Goal: Transaction & Acquisition: Purchase product/service

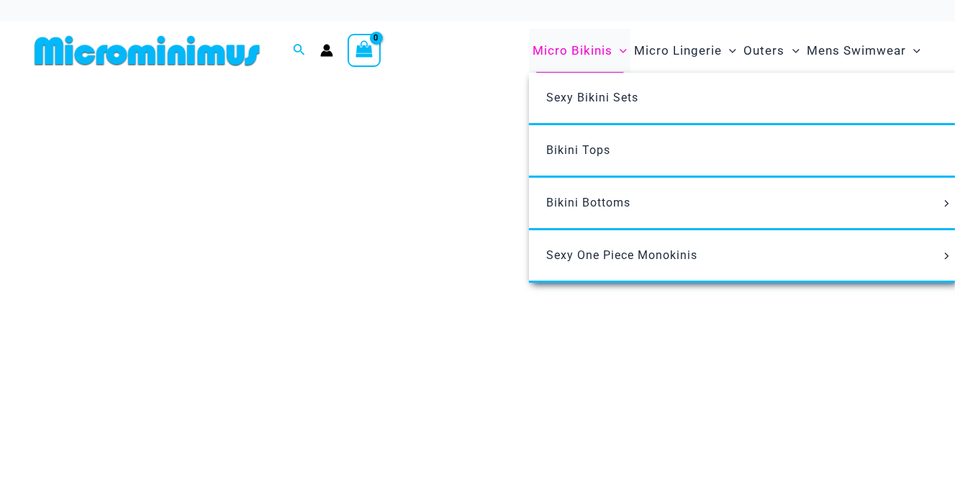
click at [586, 47] on span "Micro Bikinis" at bounding box center [572, 50] width 80 height 37
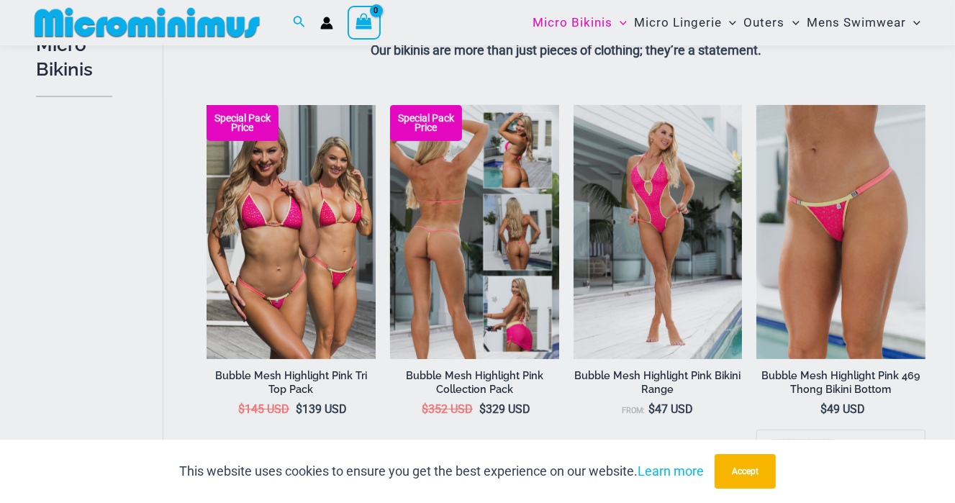
scroll to position [431, 0]
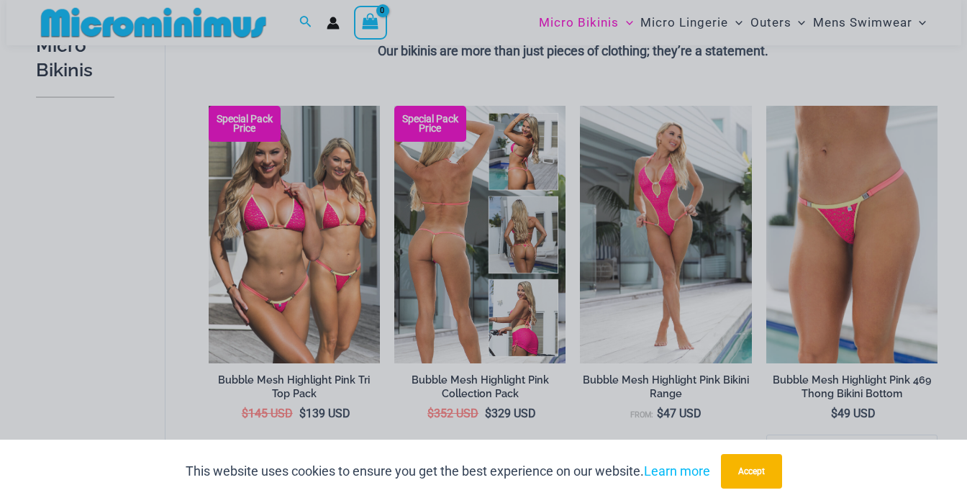
click at [458, 255] on div "“The Hottest Styles You’ve Never Seen” Exclusive Looks. Private Drops. Only Our…" at bounding box center [483, 251] width 967 height 503
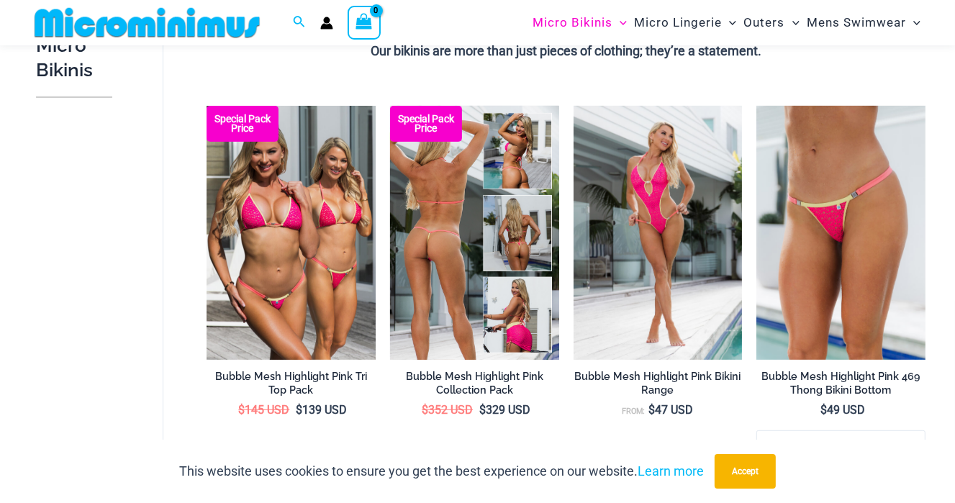
click at [456, 255] on img at bounding box center [474, 232] width 169 height 253
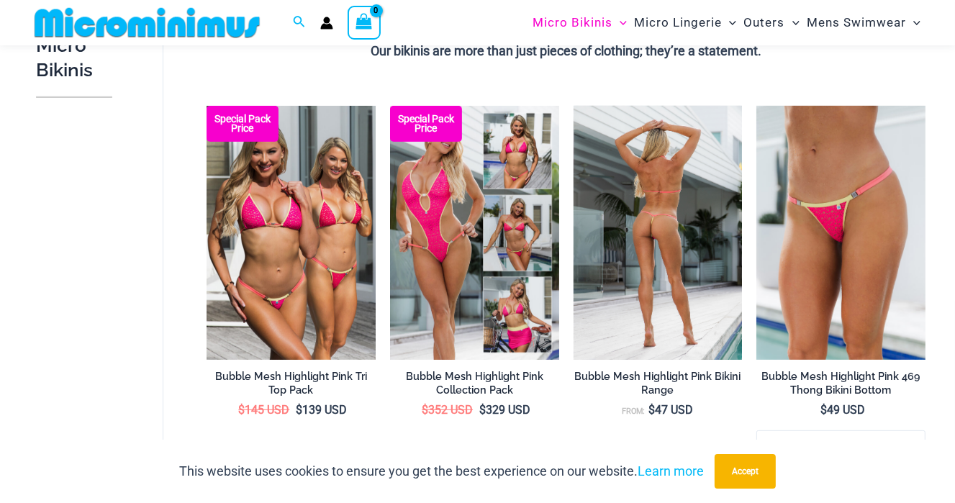
click at [687, 197] on img at bounding box center [657, 232] width 169 height 253
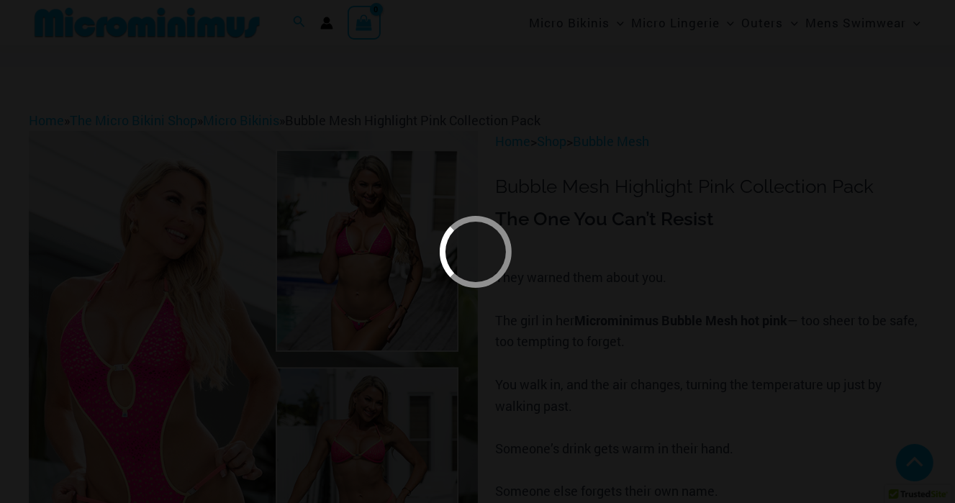
scroll to position [500, 0]
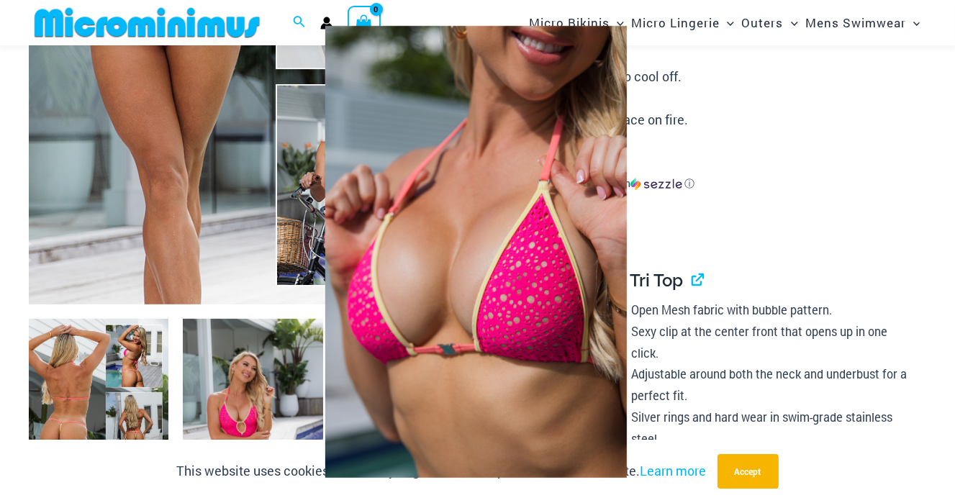
click at [612, 244] on img at bounding box center [476, 251] width 426 height 523
click at [489, 350] on img at bounding box center [475, 251] width 389 height 504
click at [791, 208] on div at bounding box center [477, 251] width 955 height 503
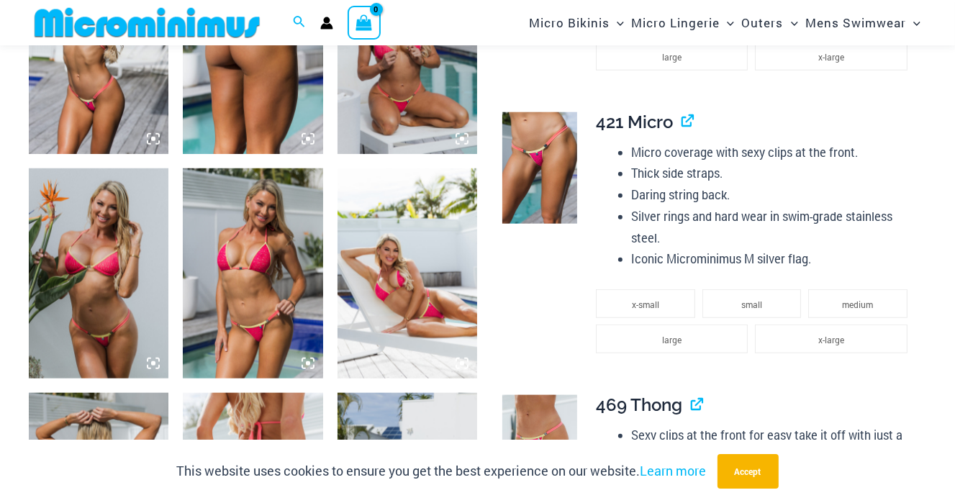
scroll to position [1364, 0]
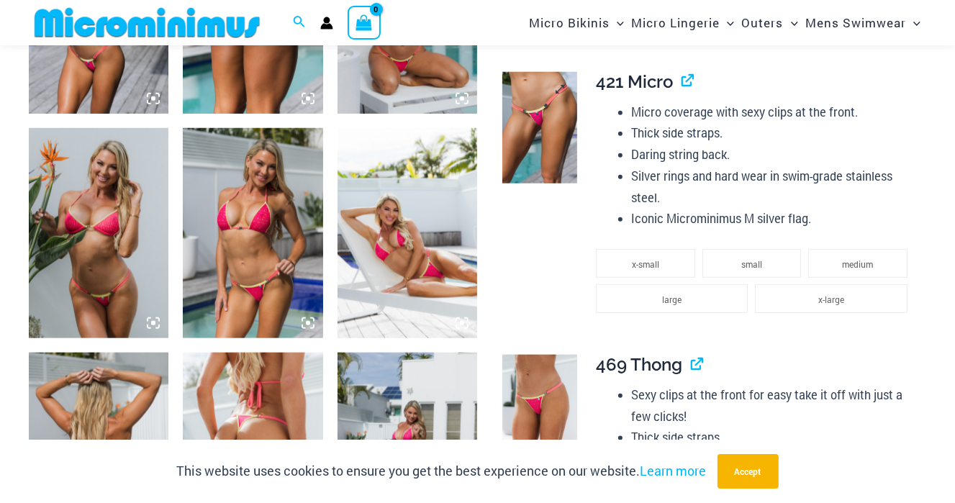
click at [540, 130] on img at bounding box center [539, 128] width 75 height 112
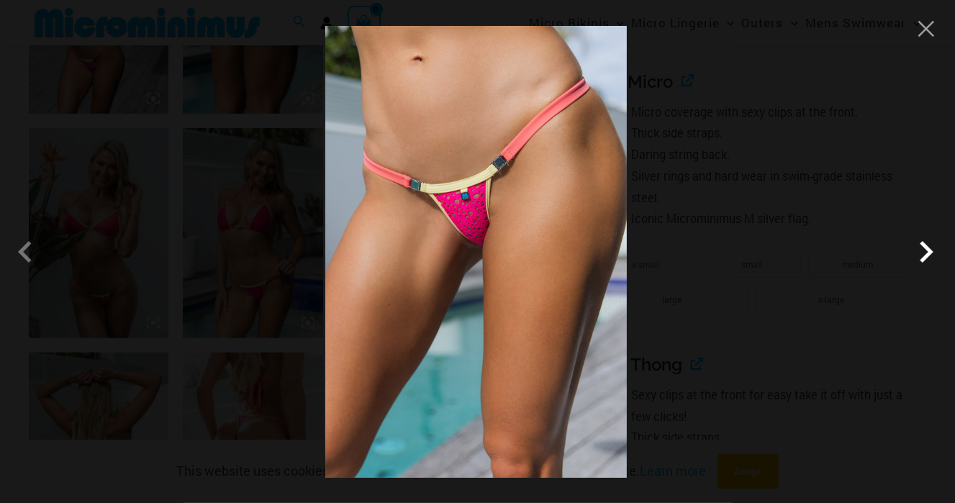
click at [920, 253] on span at bounding box center [925, 251] width 43 height 43
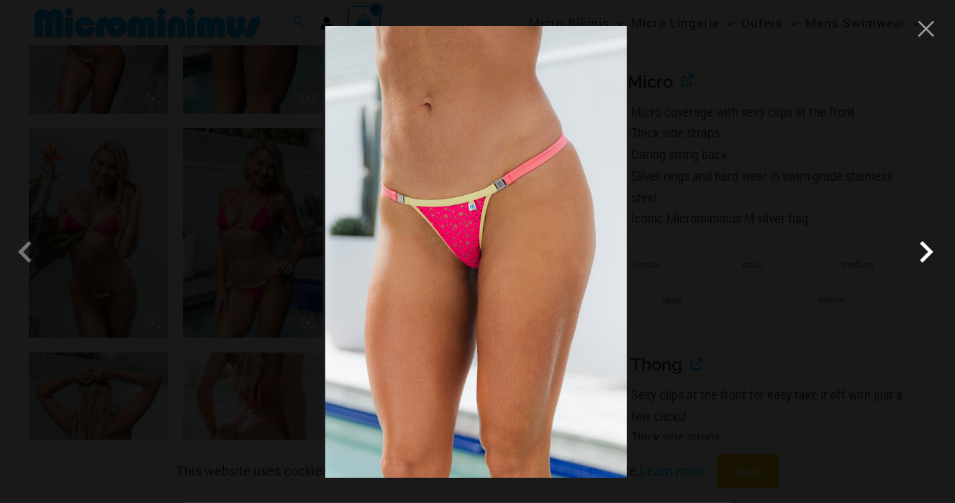
click at [931, 249] on span at bounding box center [925, 251] width 43 height 43
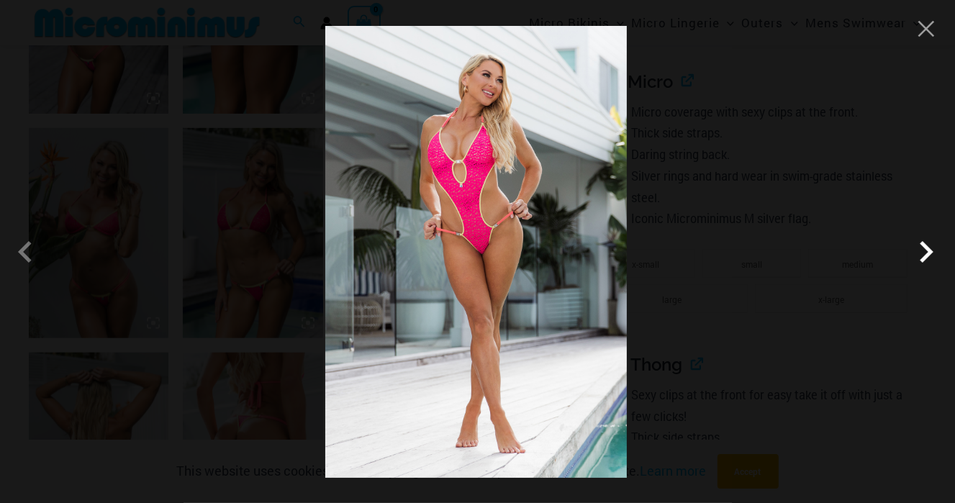
click at [931, 246] on span at bounding box center [925, 251] width 43 height 43
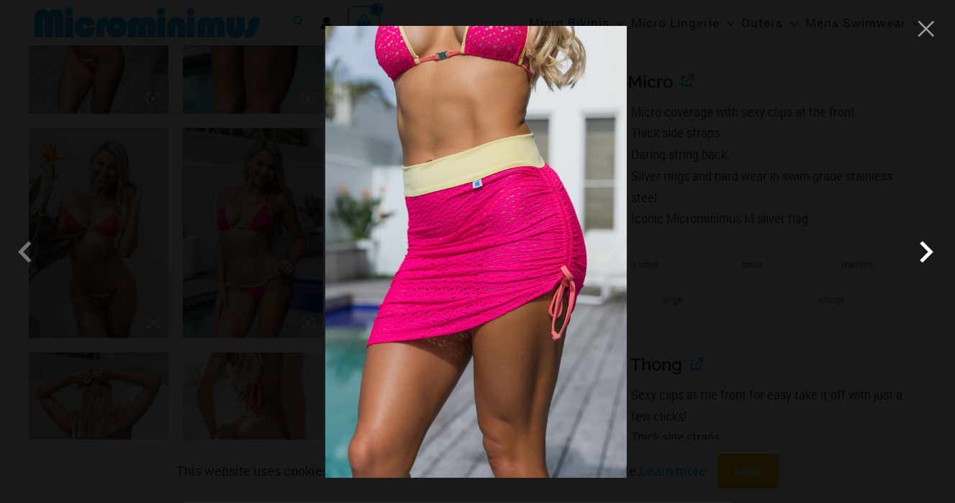
click at [928, 249] on span at bounding box center [925, 251] width 43 height 43
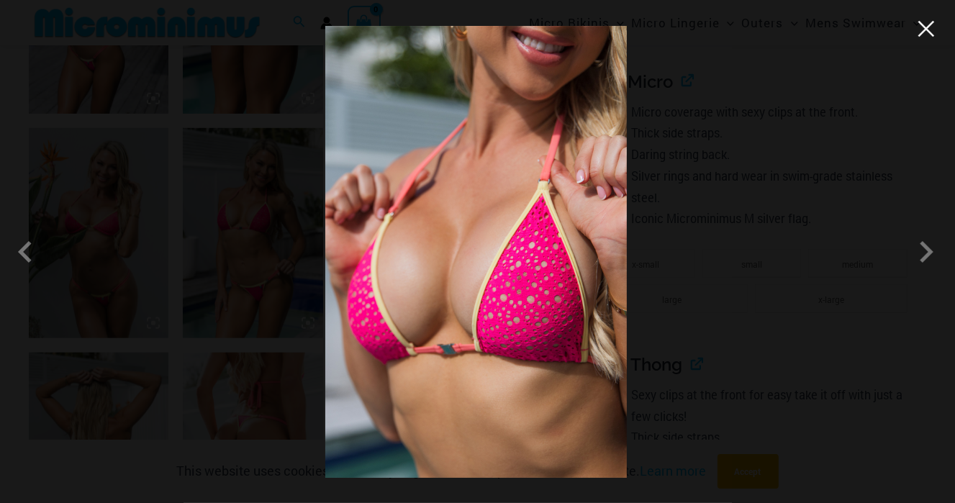
click at [928, 30] on button "Close" at bounding box center [926, 29] width 22 height 22
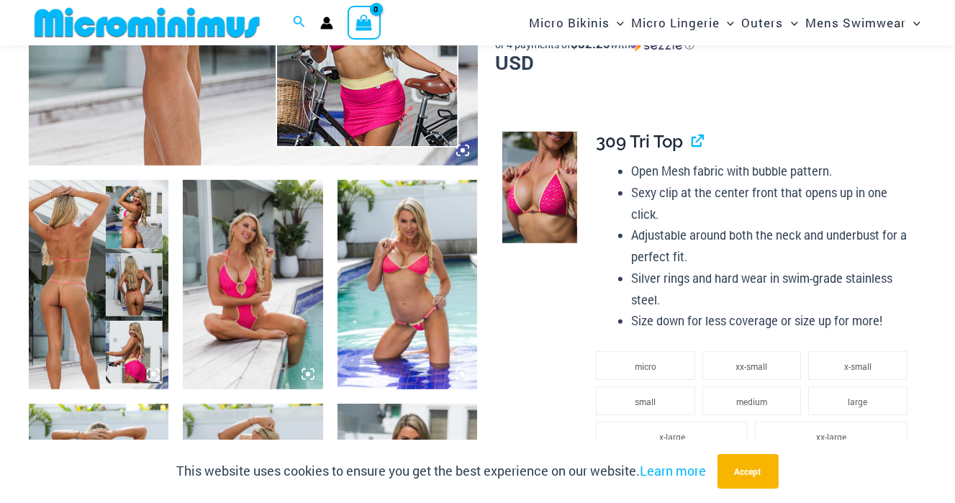
scroll to position [644, 0]
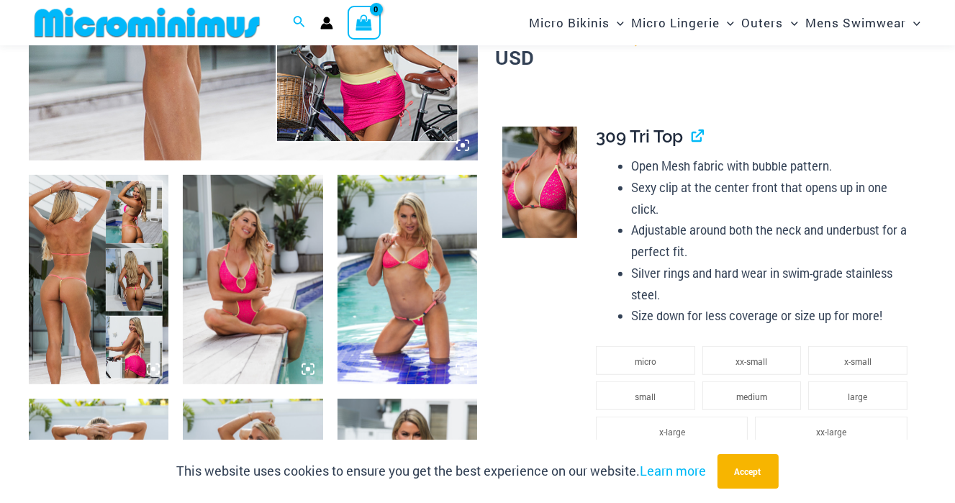
click at [150, 368] on icon at bounding box center [153, 369] width 13 height 13
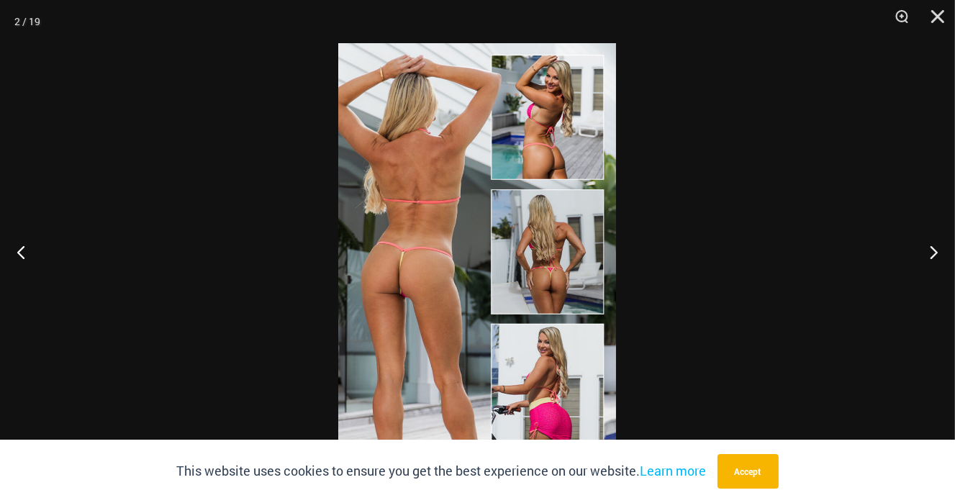
click at [406, 272] on img at bounding box center [477, 251] width 278 height 417
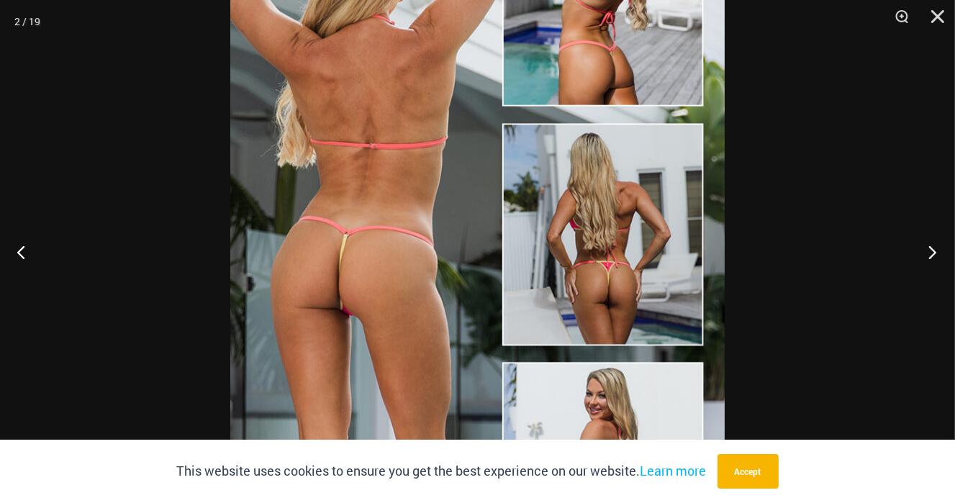
click at [933, 251] on button "Next" at bounding box center [928, 252] width 54 height 72
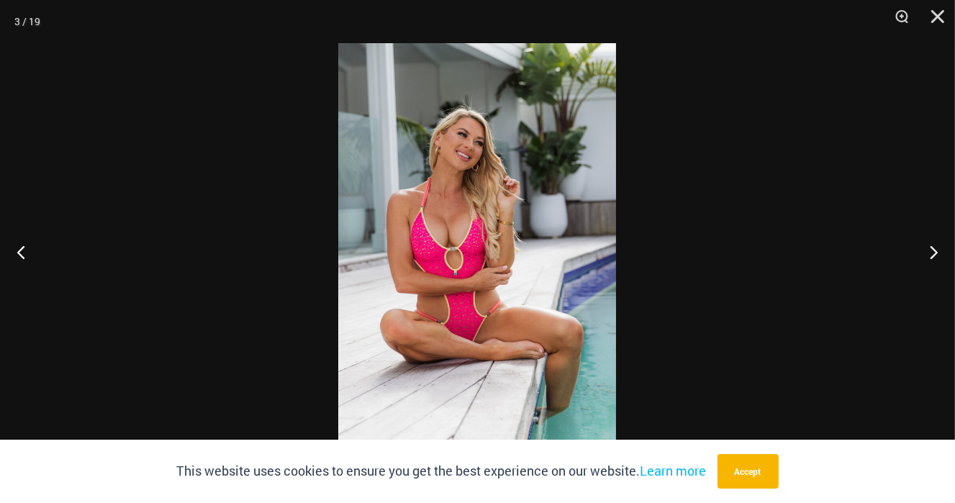
click at [487, 255] on img at bounding box center [477, 251] width 278 height 417
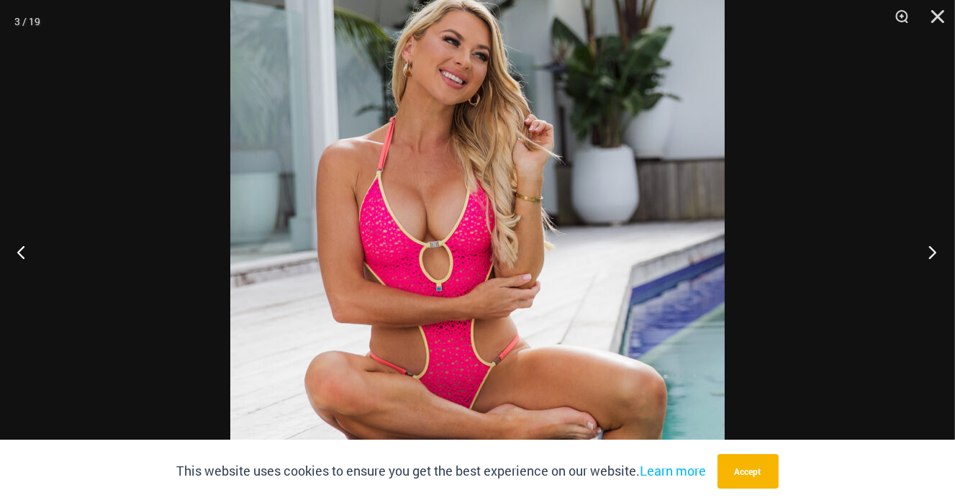
click at [933, 246] on button "Next" at bounding box center [928, 252] width 54 height 72
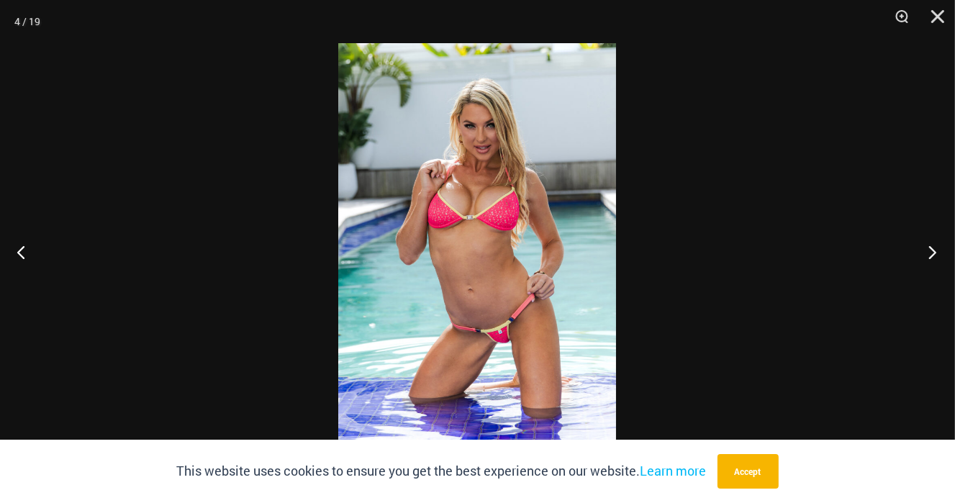
click at [933, 246] on button "Next" at bounding box center [928, 252] width 54 height 72
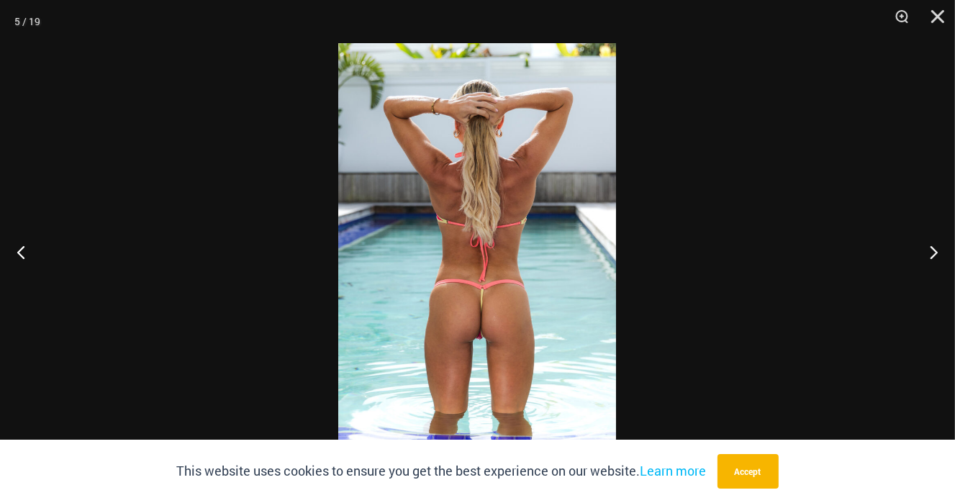
click at [493, 324] on img at bounding box center [477, 251] width 278 height 417
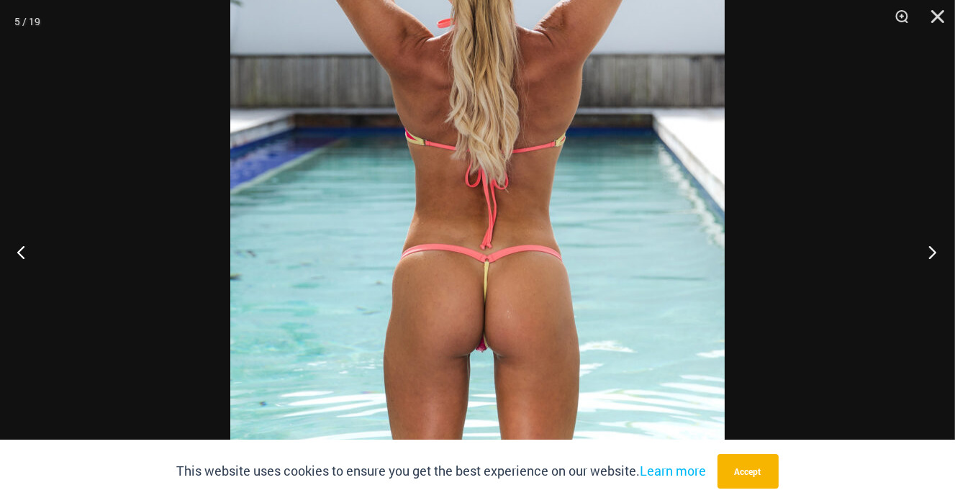
click at [927, 245] on button "Next" at bounding box center [928, 252] width 54 height 72
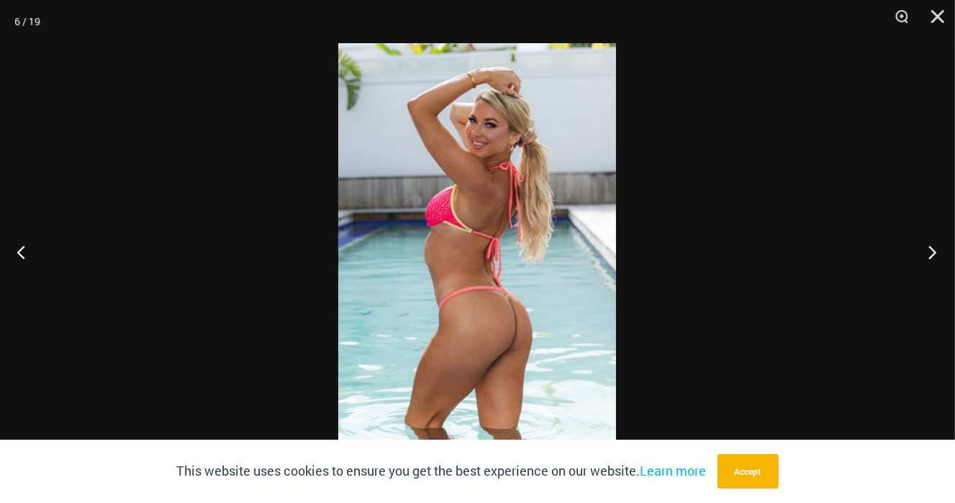
click at [927, 245] on button "Next" at bounding box center [928, 252] width 54 height 72
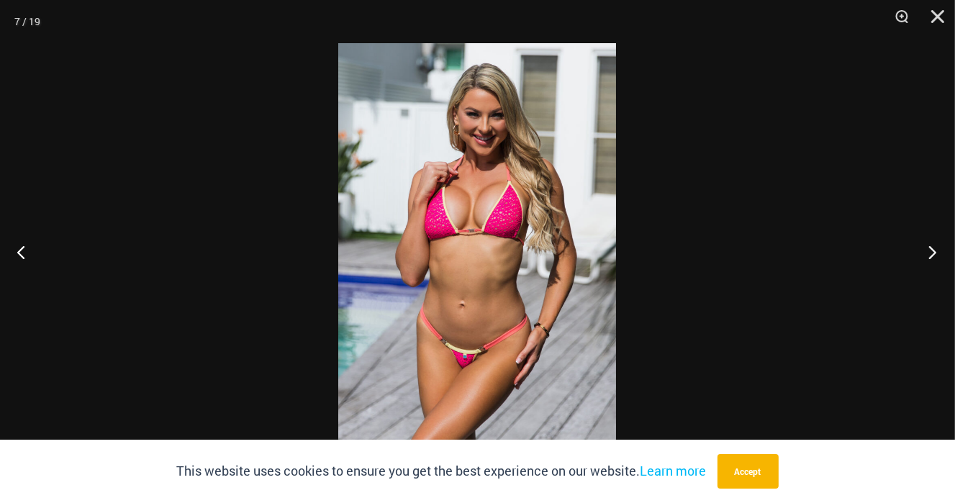
click at [927, 245] on button "Next" at bounding box center [928, 252] width 54 height 72
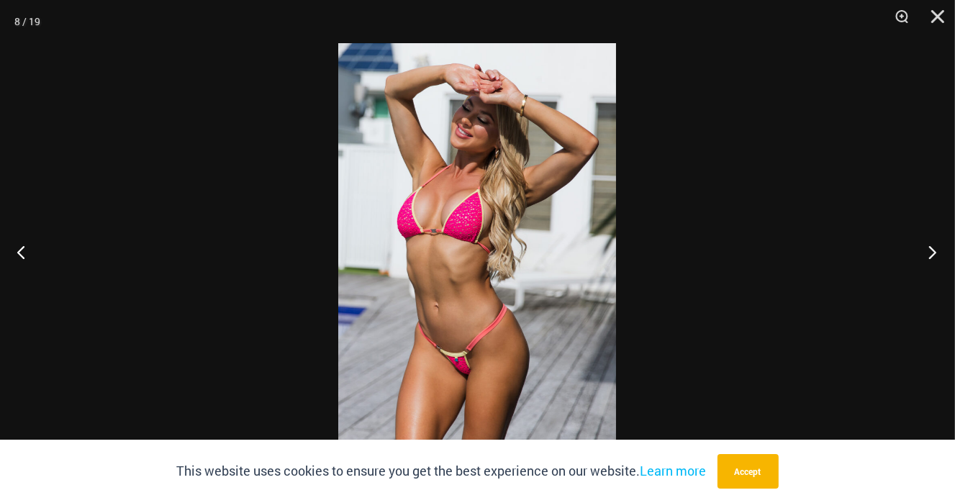
click at [927, 245] on button "Next" at bounding box center [928, 252] width 54 height 72
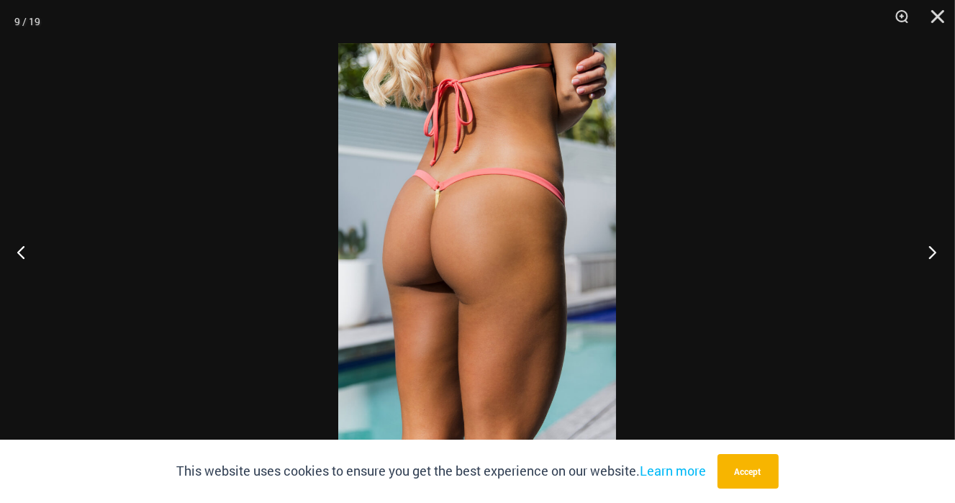
click at [927, 245] on button "Next" at bounding box center [928, 252] width 54 height 72
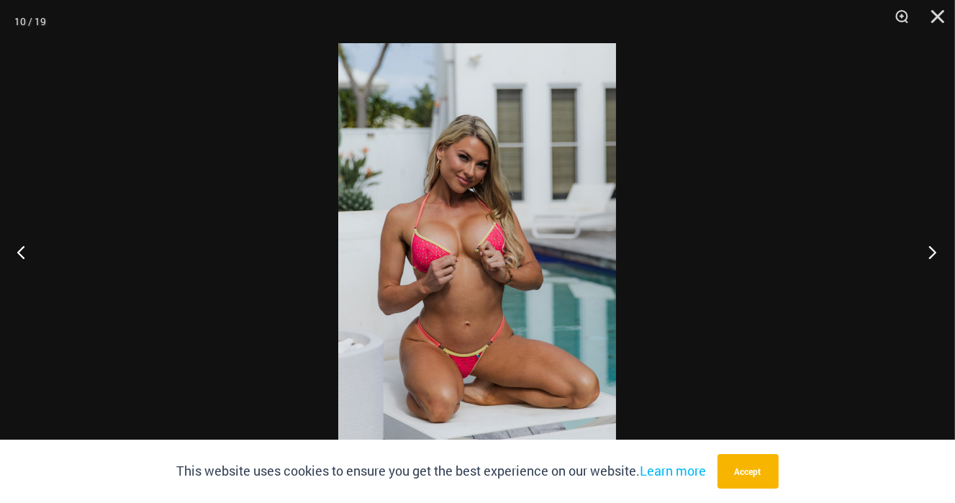
click at [927, 245] on button "Next" at bounding box center [928, 252] width 54 height 72
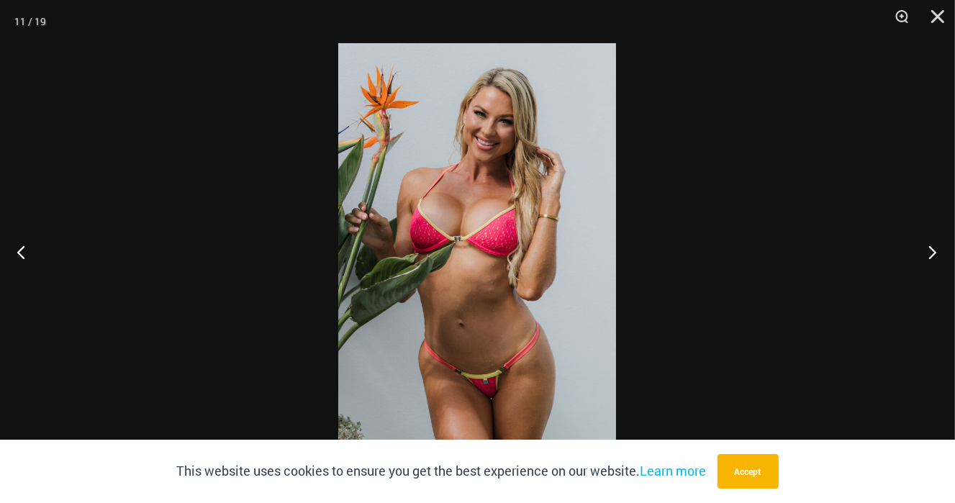
click at [927, 245] on button "Next" at bounding box center [928, 252] width 54 height 72
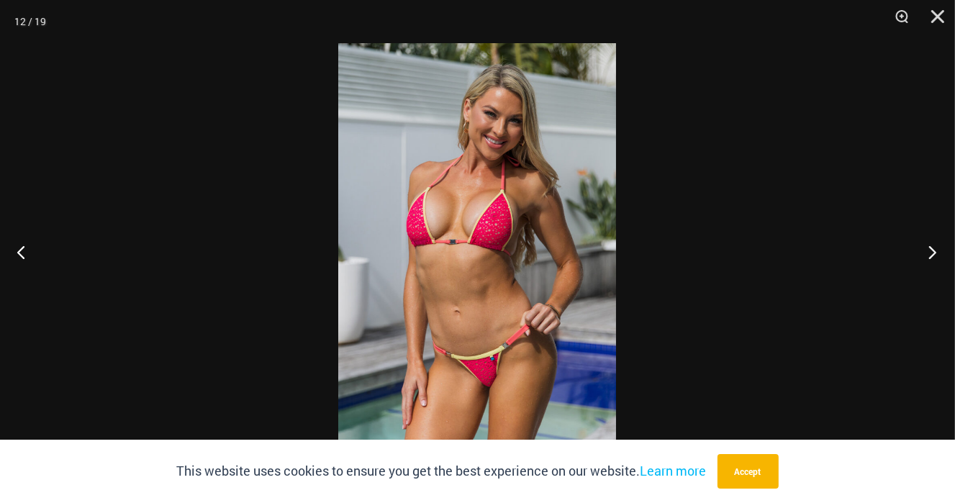
click at [926, 245] on button "Next" at bounding box center [928, 252] width 54 height 72
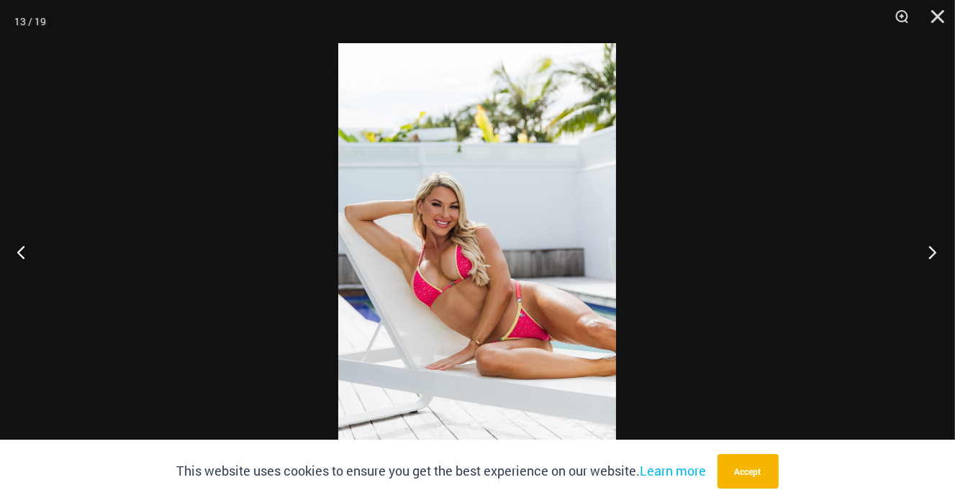
click at [926, 245] on button "Next" at bounding box center [928, 252] width 54 height 72
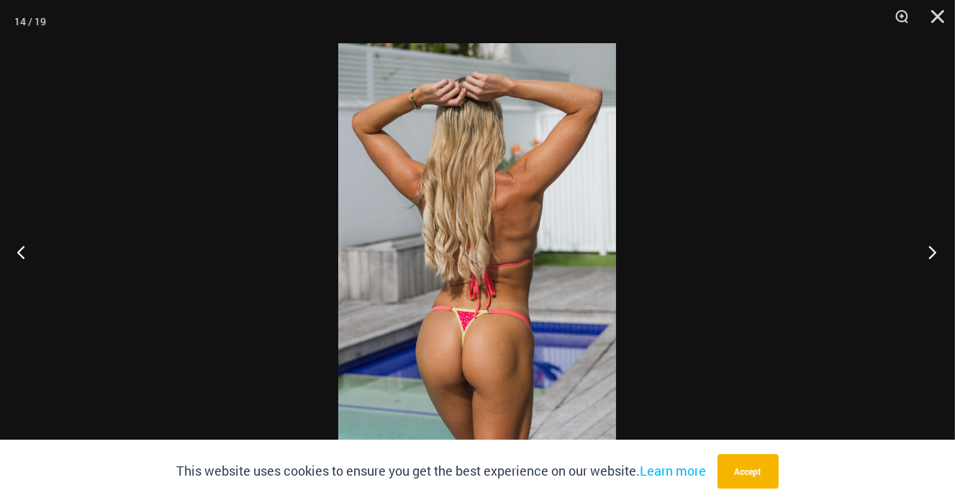
click at [926, 245] on button "Next" at bounding box center [928, 252] width 54 height 72
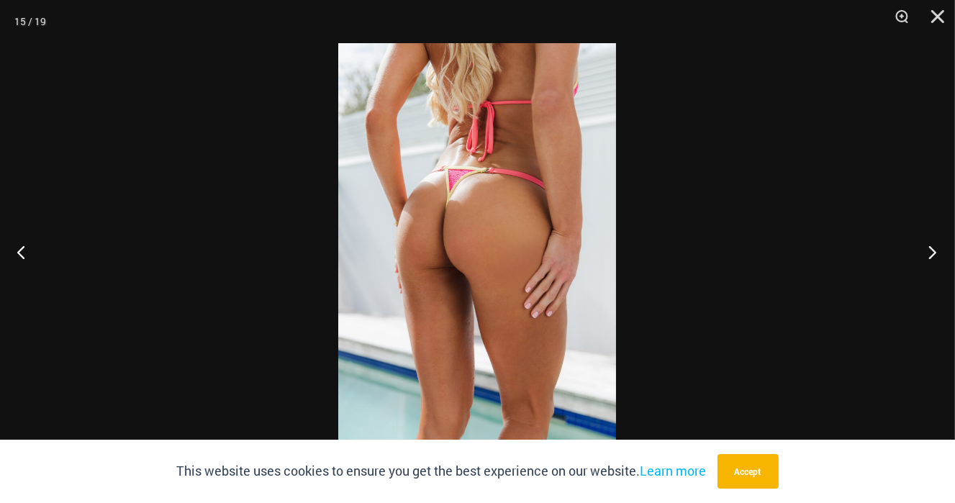
click at [926, 245] on button "Next" at bounding box center [928, 252] width 54 height 72
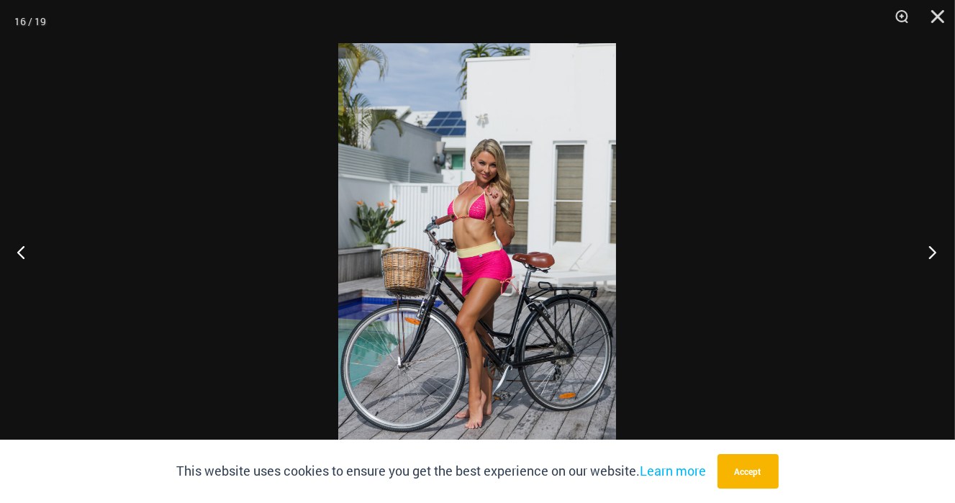
click at [926, 245] on button "Next" at bounding box center [928, 252] width 54 height 72
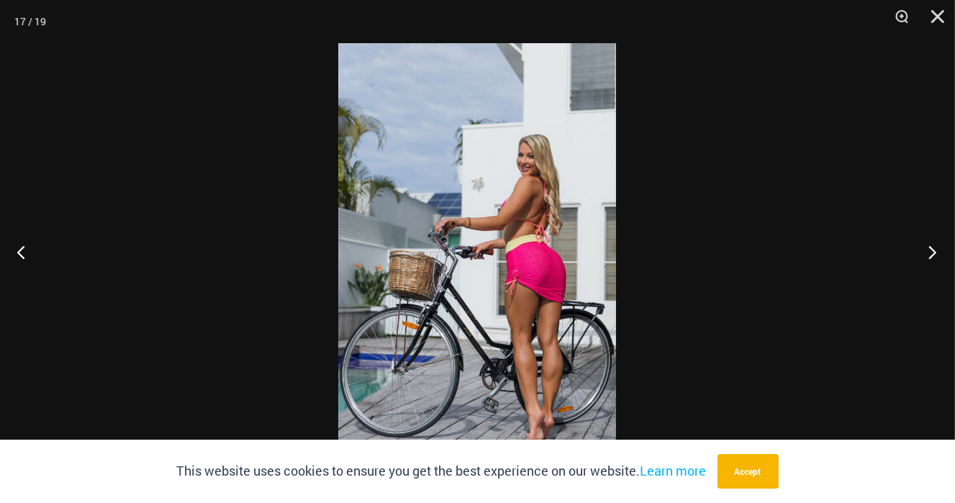
click at [926, 245] on button "Next" at bounding box center [928, 252] width 54 height 72
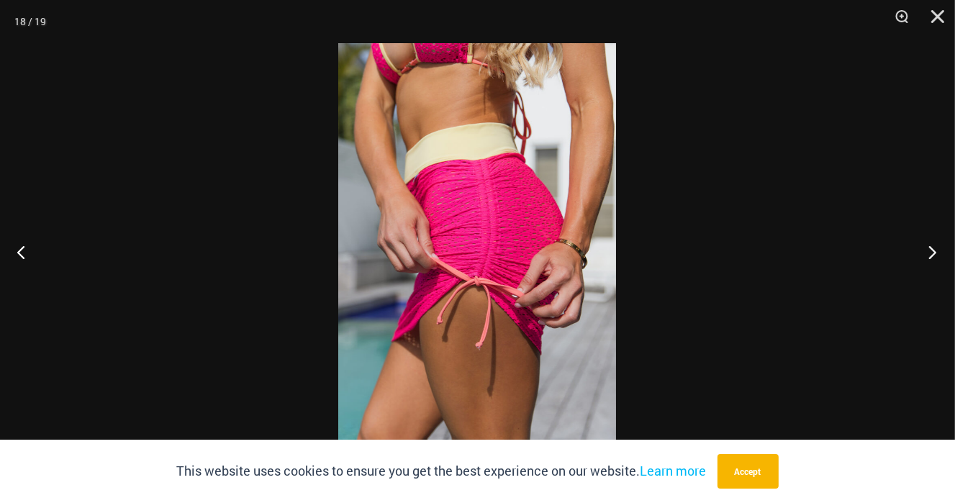
click at [926, 245] on button "Next" at bounding box center [928, 252] width 54 height 72
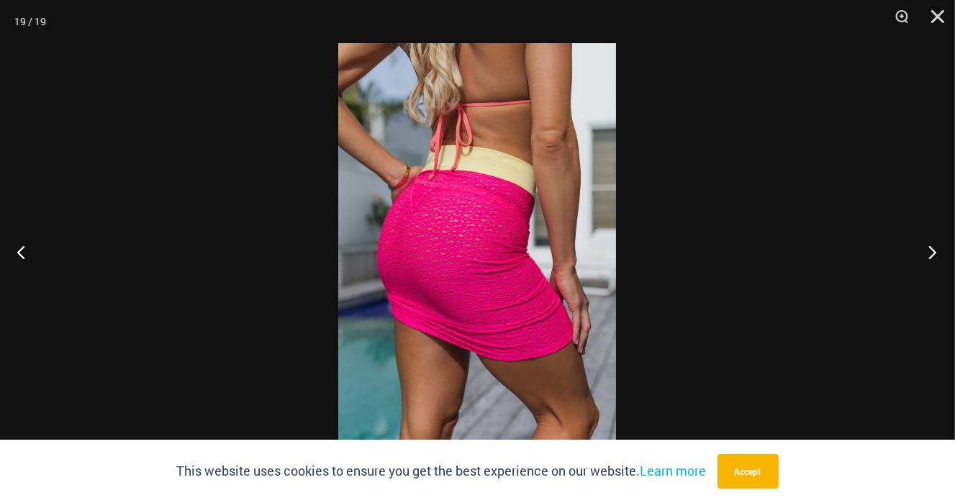
click at [926, 245] on button "Next" at bounding box center [928, 252] width 54 height 72
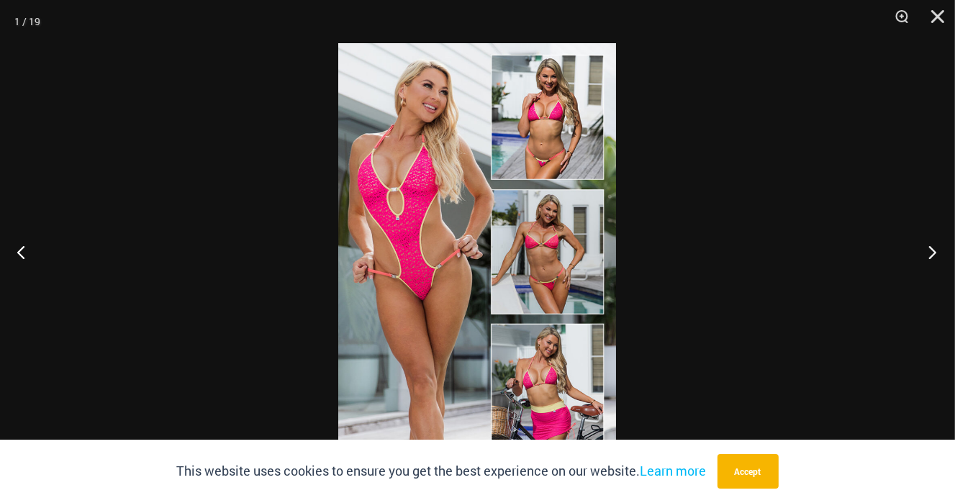
click at [930, 246] on button "Next" at bounding box center [928, 252] width 54 height 72
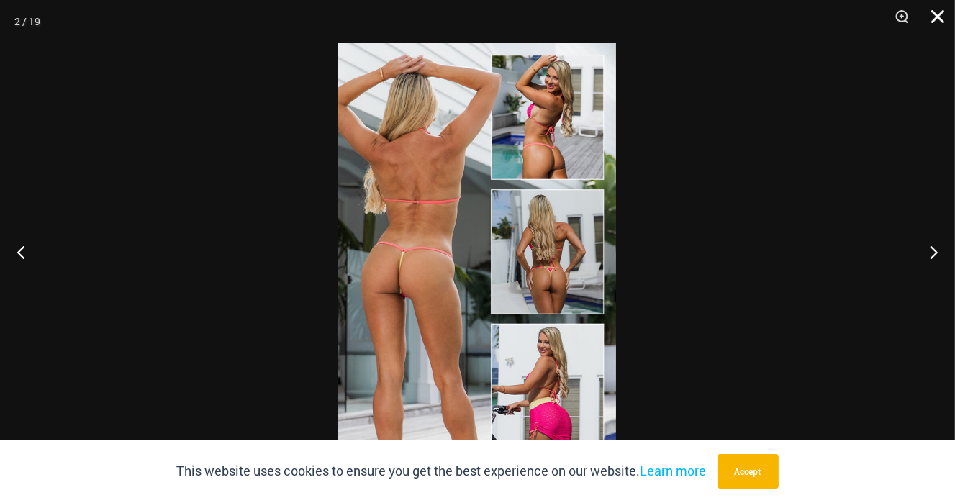
click at [935, 13] on button "Close" at bounding box center [933, 21] width 36 height 43
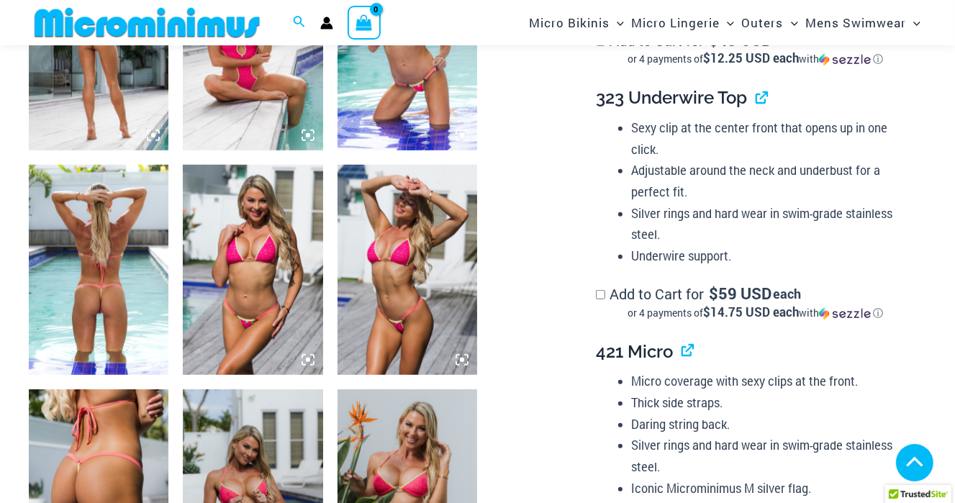
scroll to position [634, 0]
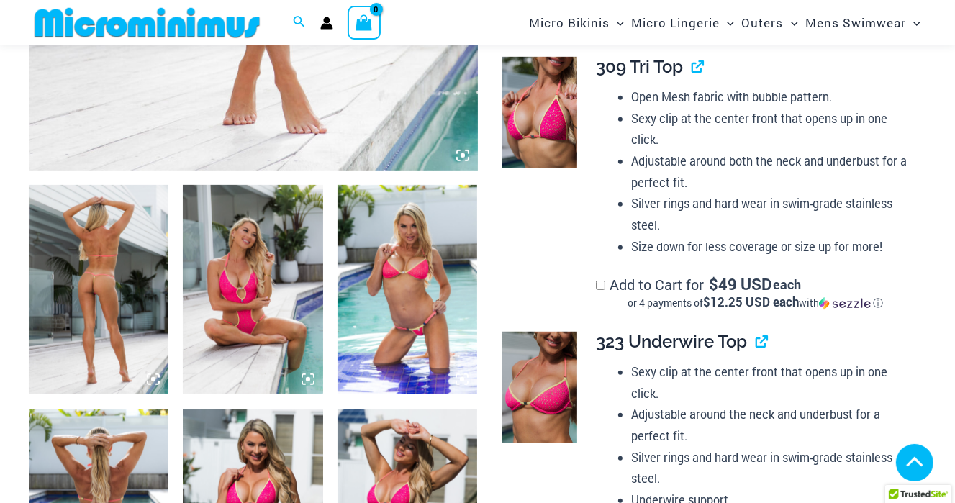
click at [153, 376] on icon at bounding box center [153, 379] width 13 height 13
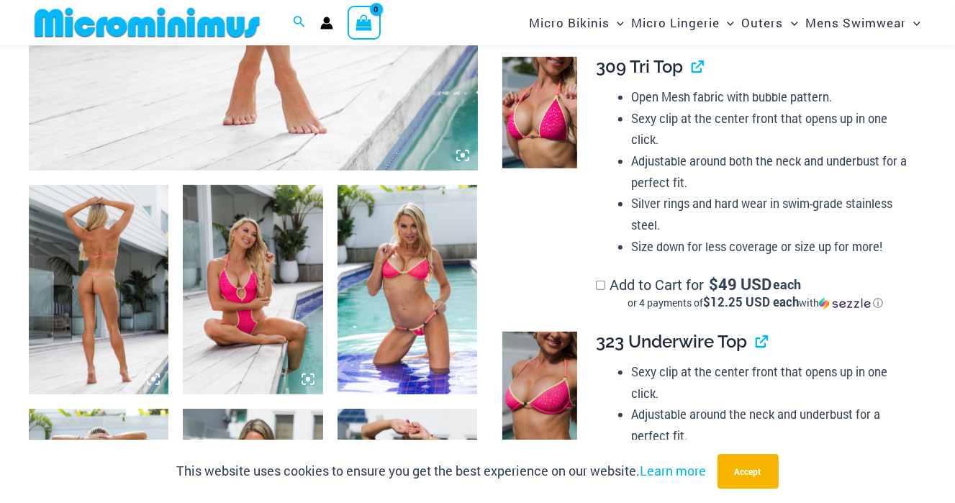
click at [136, 271] on img at bounding box center [99, 290] width 140 height 210
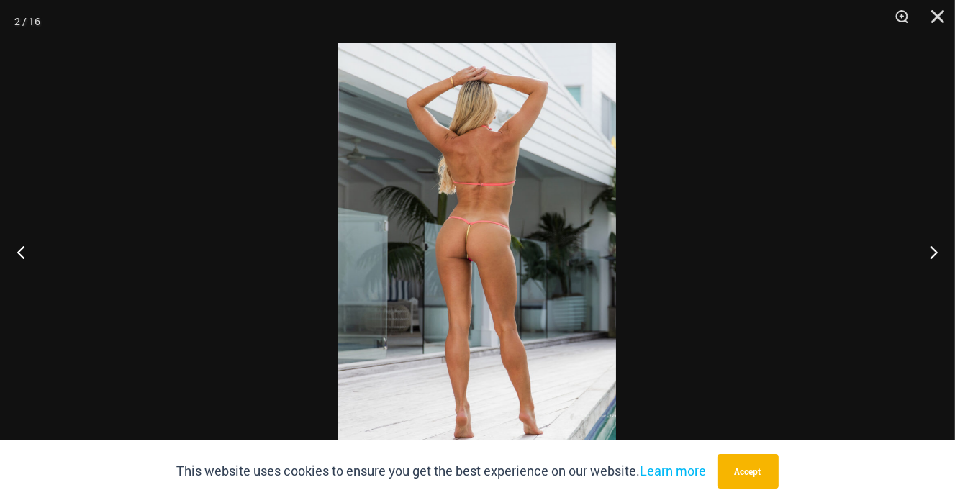
click at [450, 283] on img at bounding box center [477, 251] width 278 height 417
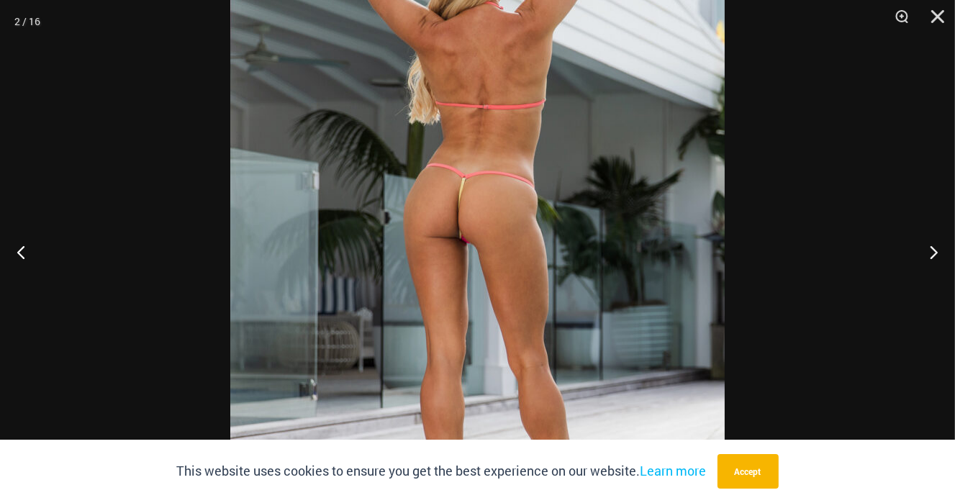
click at [632, 291] on img at bounding box center [477, 225] width 494 height 741
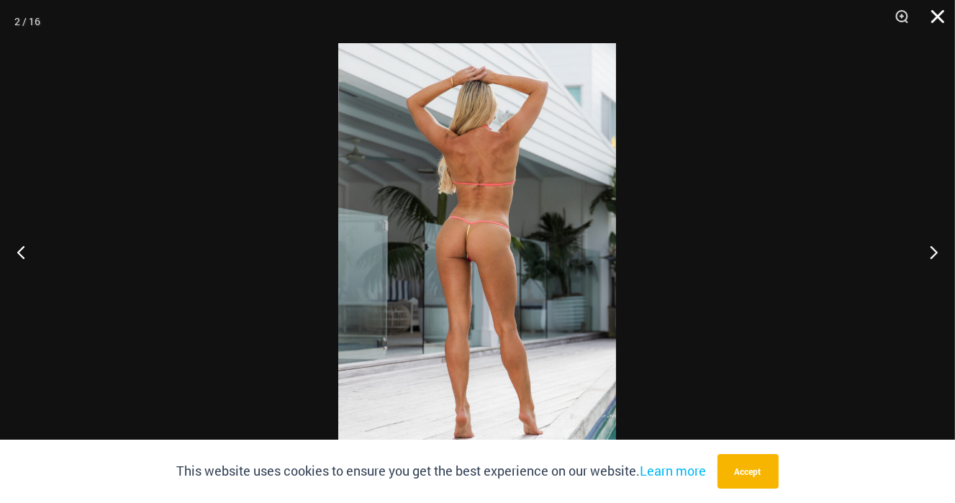
click at [935, 15] on button "Close" at bounding box center [933, 21] width 36 height 43
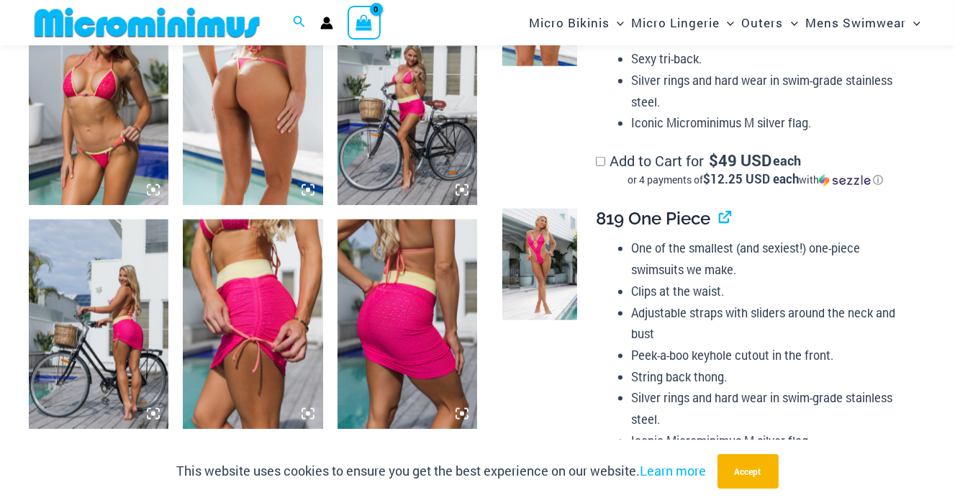
scroll to position [1497, 0]
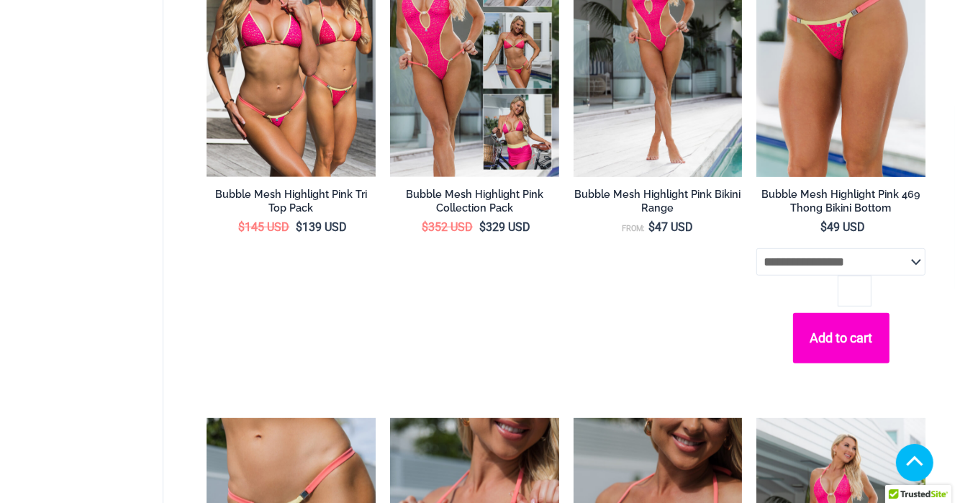
scroll to position [863, 0]
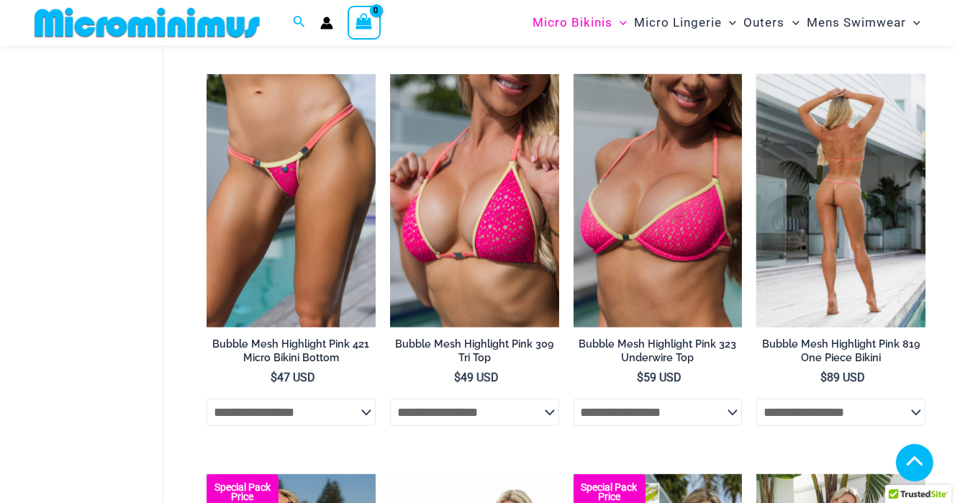
click at [856, 204] on img at bounding box center [840, 200] width 169 height 253
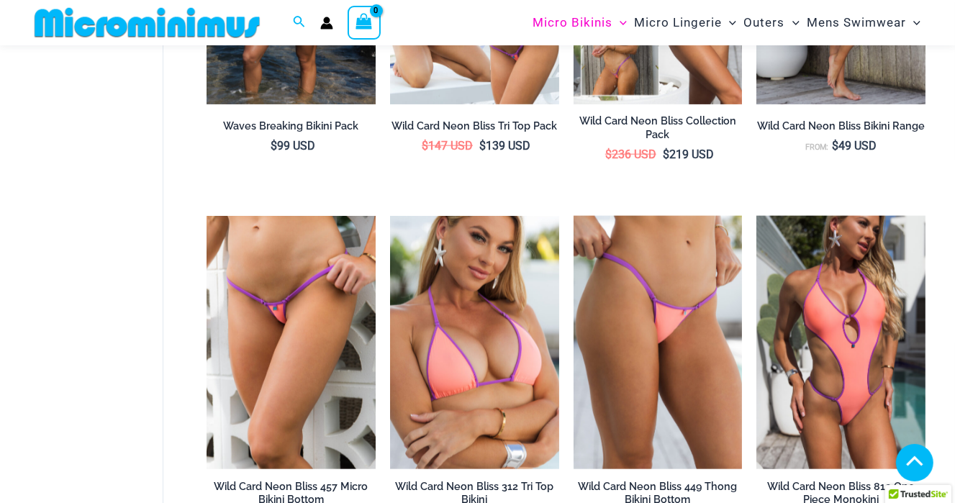
scroll to position [1569, 0]
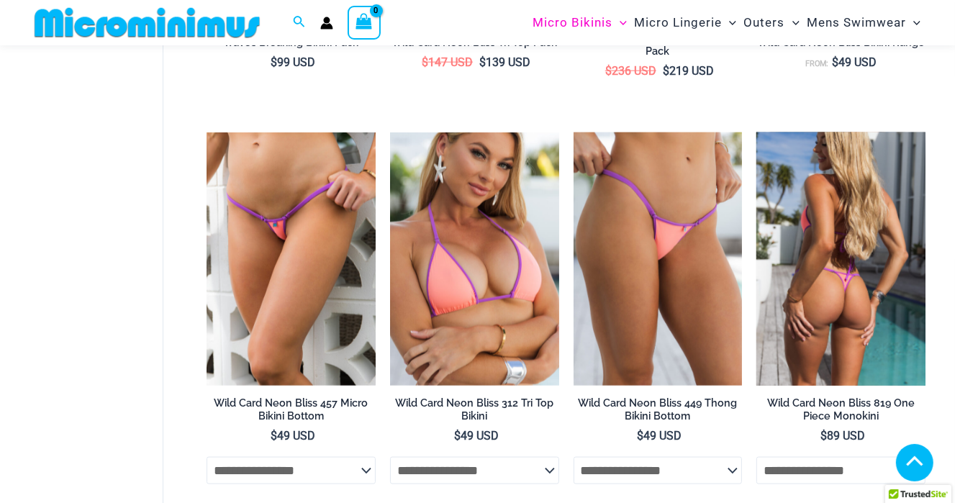
click at [871, 259] on img at bounding box center [840, 258] width 169 height 253
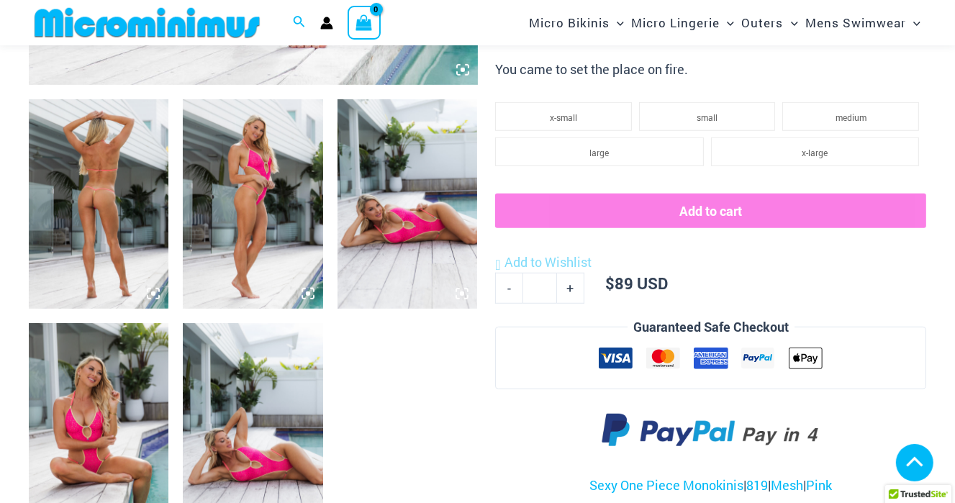
scroll to position [639, 0]
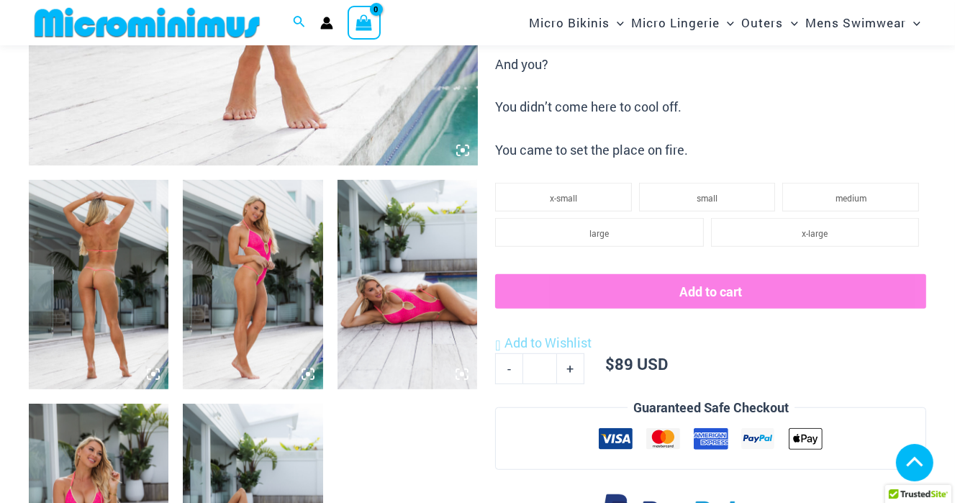
click at [306, 373] on icon at bounding box center [308, 374] width 4 height 4
click at [291, 312] on img at bounding box center [253, 285] width 140 height 210
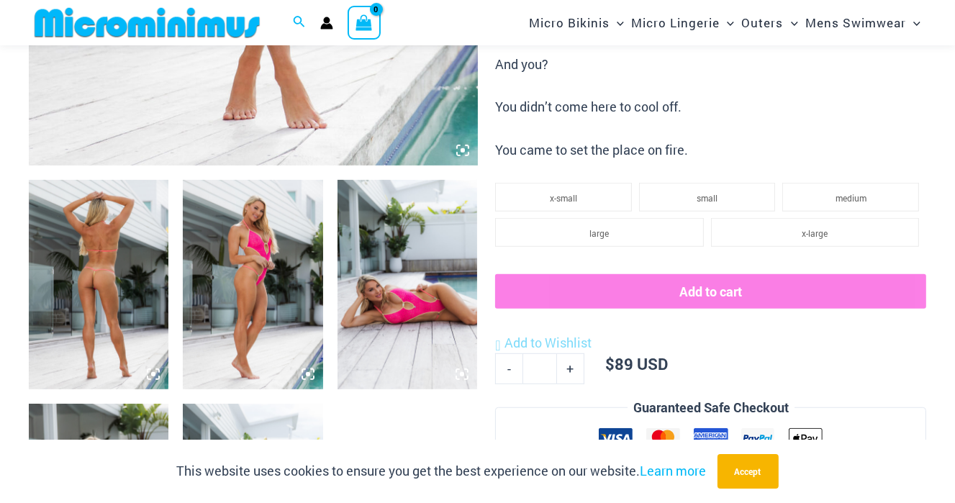
click at [297, 219] on img at bounding box center [253, 285] width 140 height 210
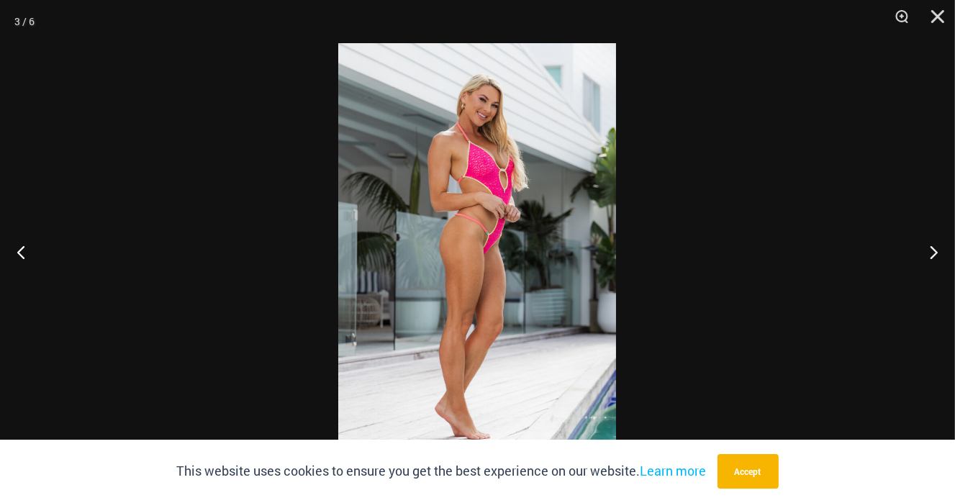
click at [522, 202] on img at bounding box center [477, 251] width 278 height 417
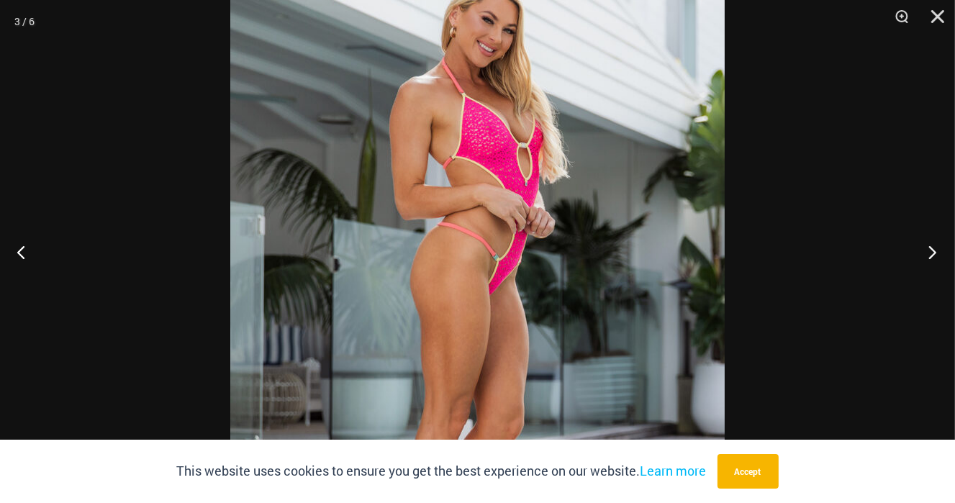
click at [932, 250] on button "Next" at bounding box center [928, 252] width 54 height 72
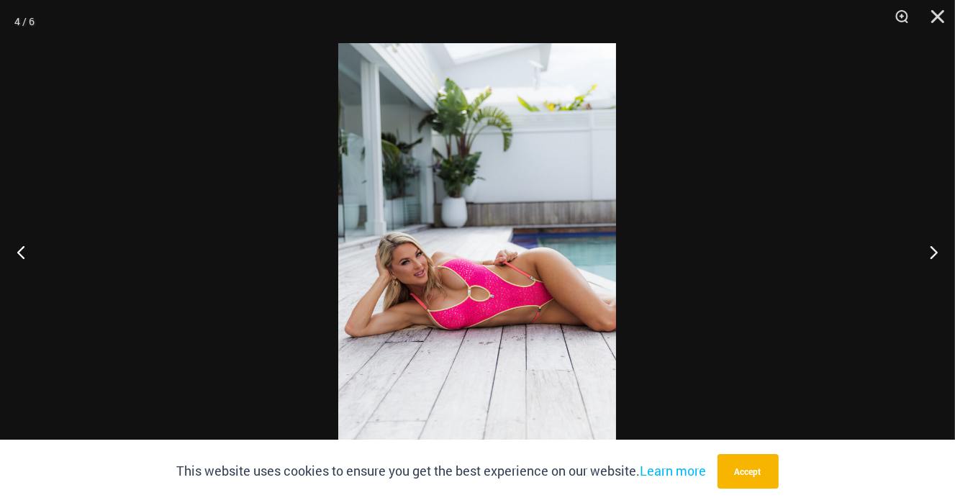
click at [487, 294] on img at bounding box center [477, 251] width 278 height 417
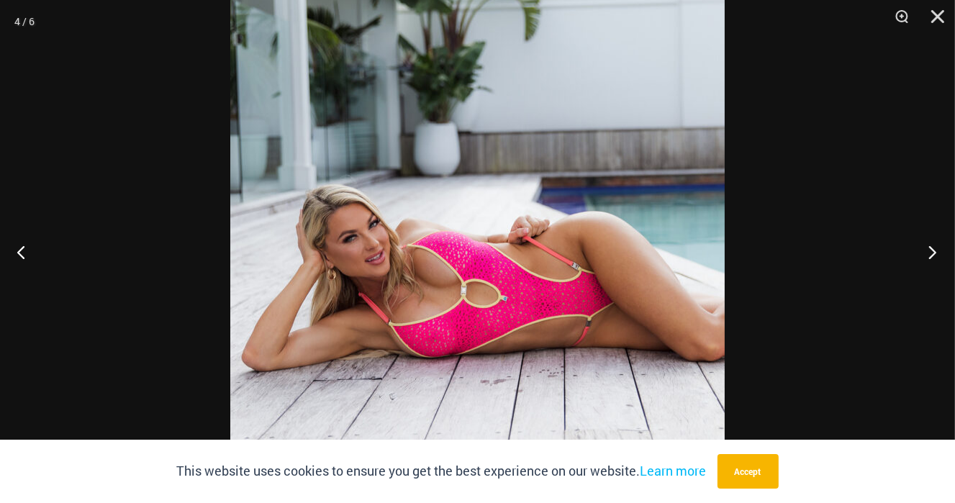
click at [933, 249] on button "Next" at bounding box center [928, 252] width 54 height 72
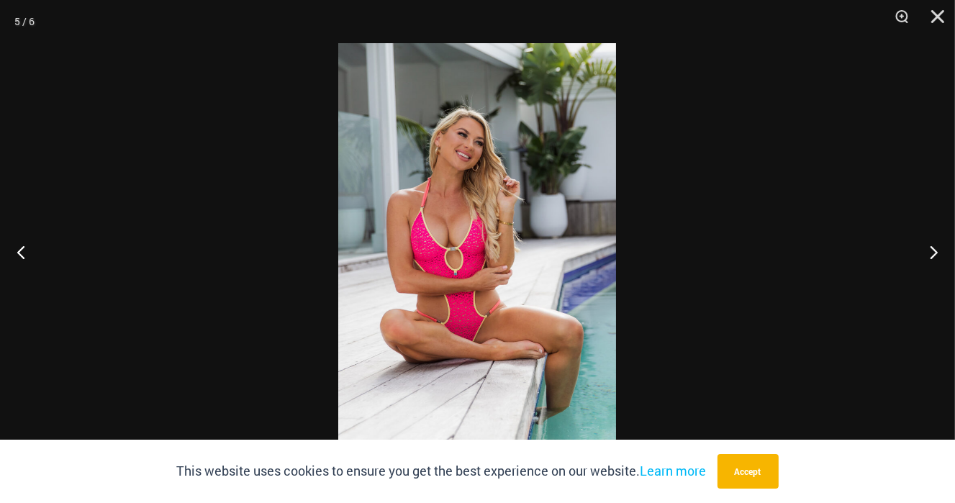
click at [504, 269] on img at bounding box center [477, 251] width 278 height 417
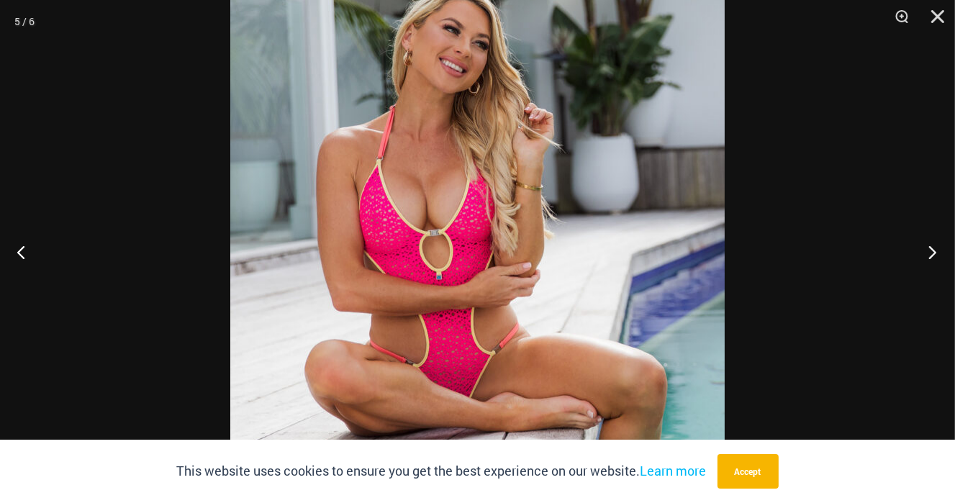
click at [932, 243] on button "Next" at bounding box center [928, 252] width 54 height 72
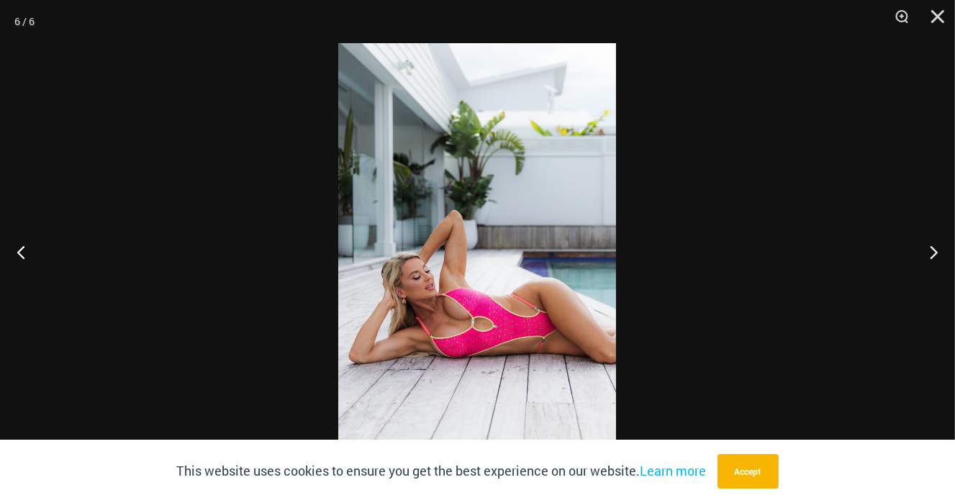
click at [504, 289] on img at bounding box center [477, 251] width 278 height 417
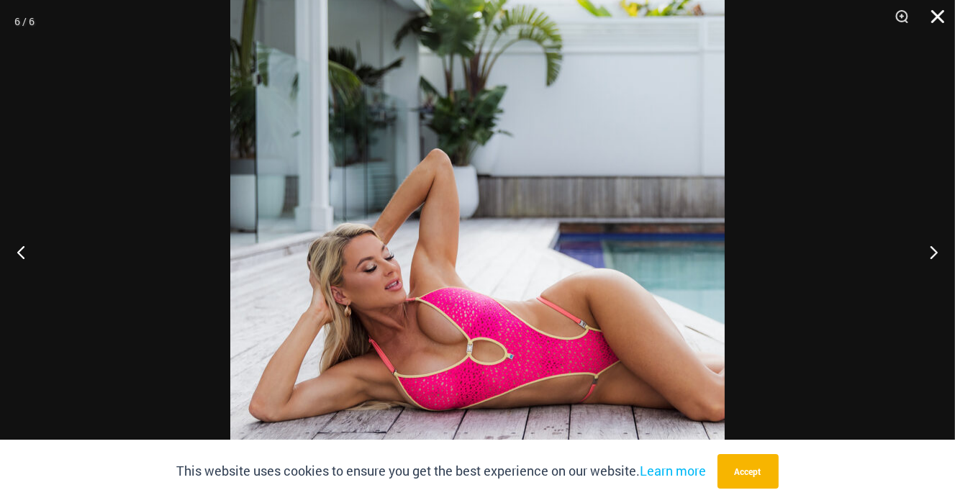
click at [938, 14] on button "Close" at bounding box center [933, 21] width 36 height 43
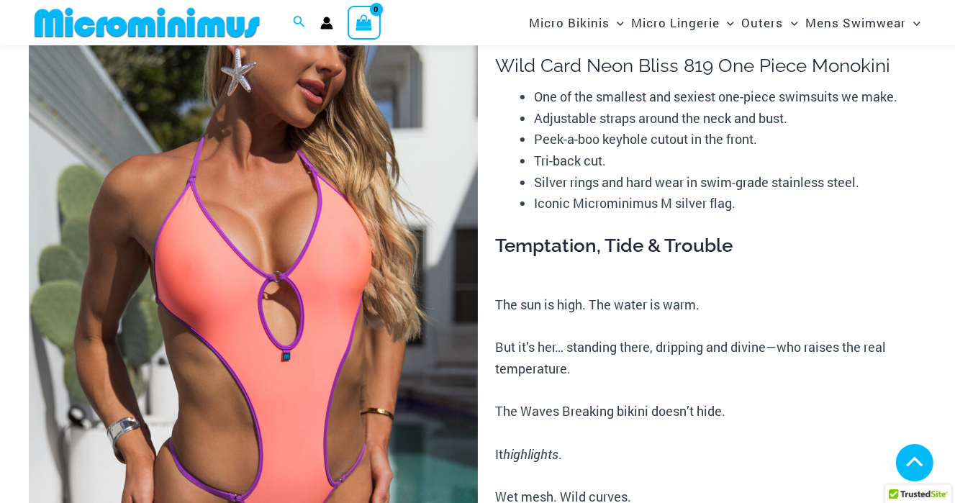
scroll to position [706, 0]
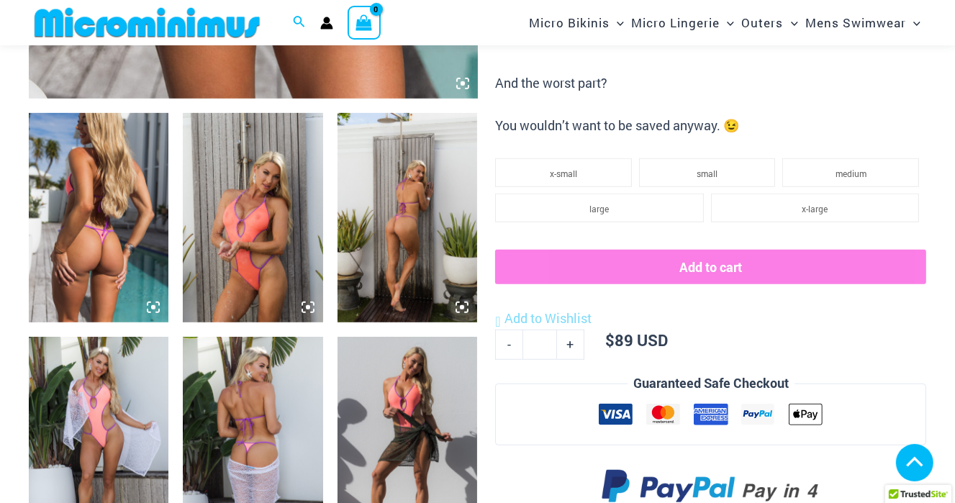
click at [232, 207] on img at bounding box center [253, 218] width 140 height 210
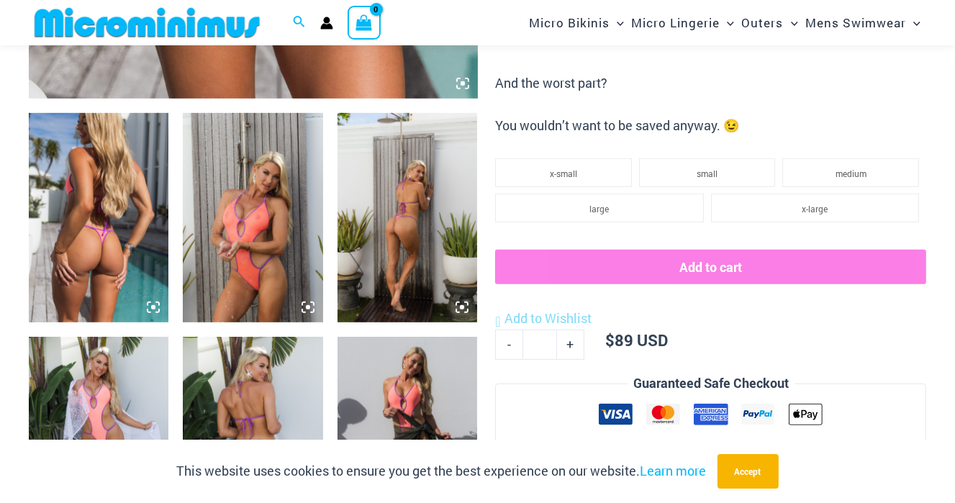
click at [302, 307] on icon at bounding box center [307, 307] width 13 height 13
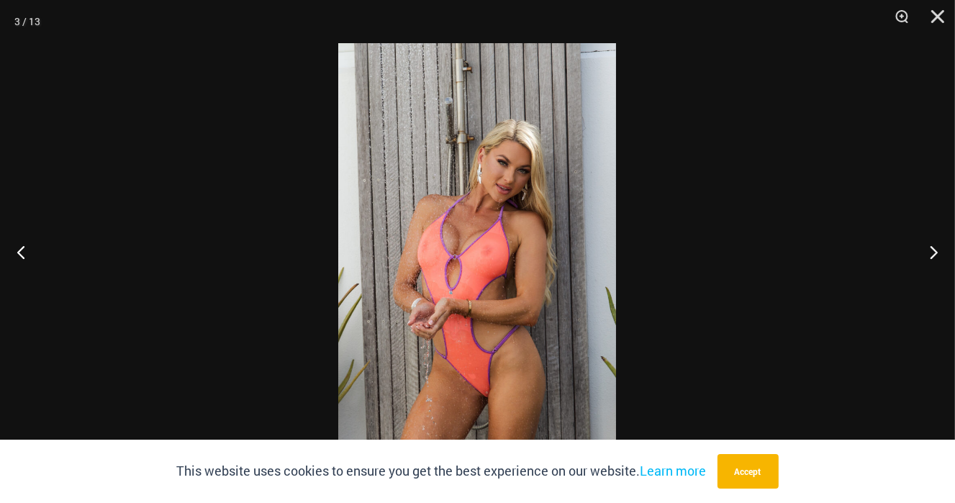
click at [469, 276] on img at bounding box center [477, 251] width 278 height 417
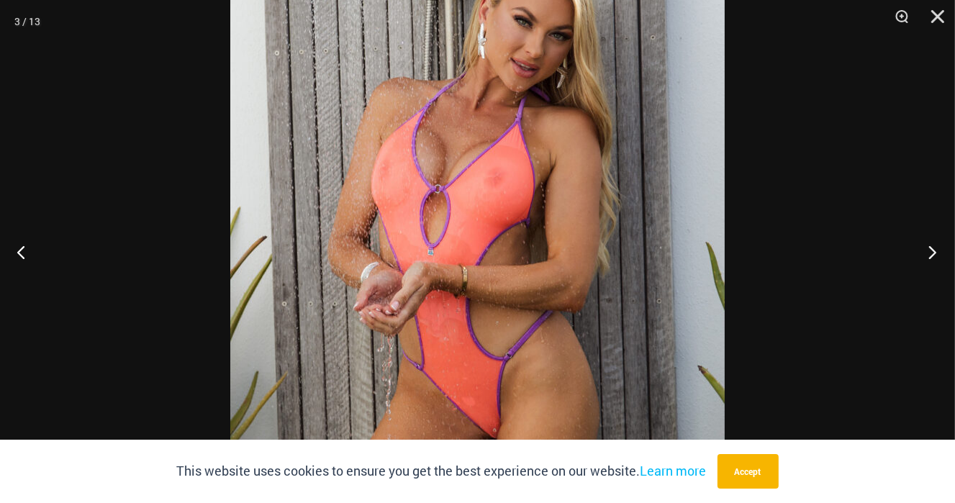
click at [930, 248] on button "Next" at bounding box center [928, 252] width 54 height 72
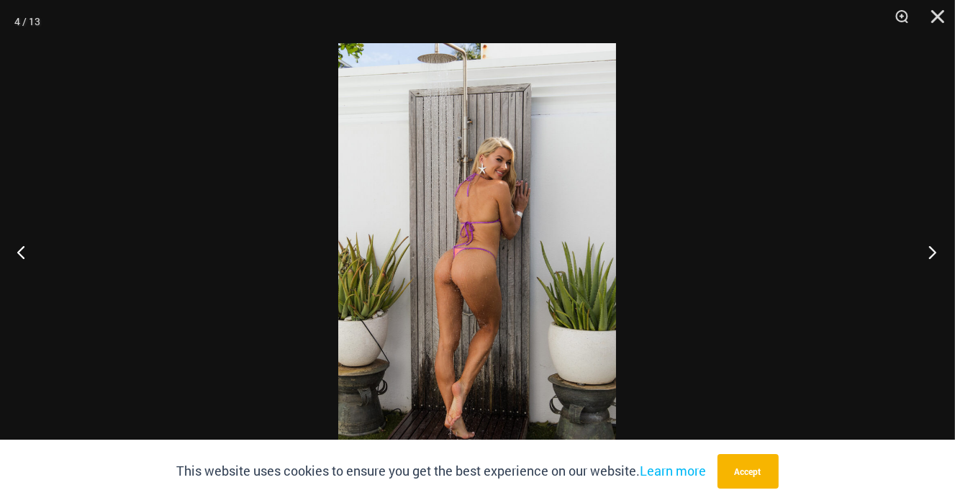
click at [930, 248] on button "Next" at bounding box center [928, 252] width 54 height 72
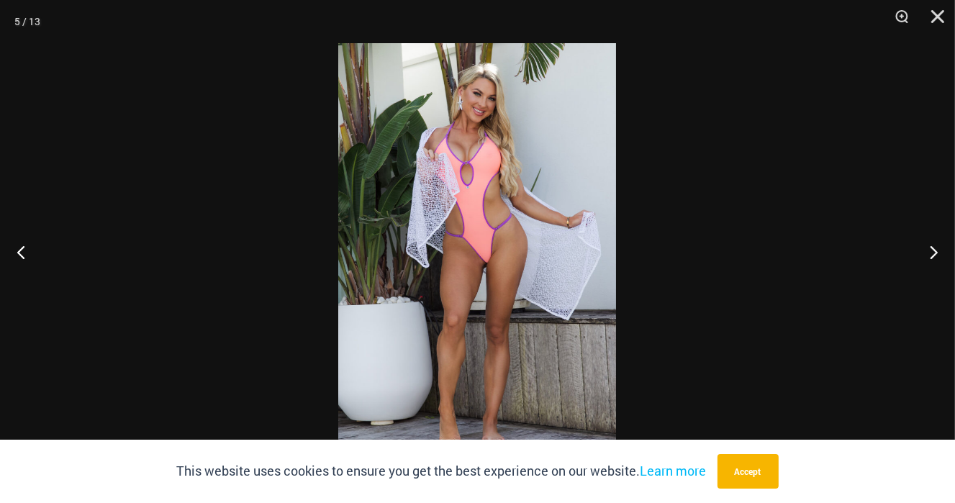
click at [523, 242] on img at bounding box center [477, 251] width 278 height 417
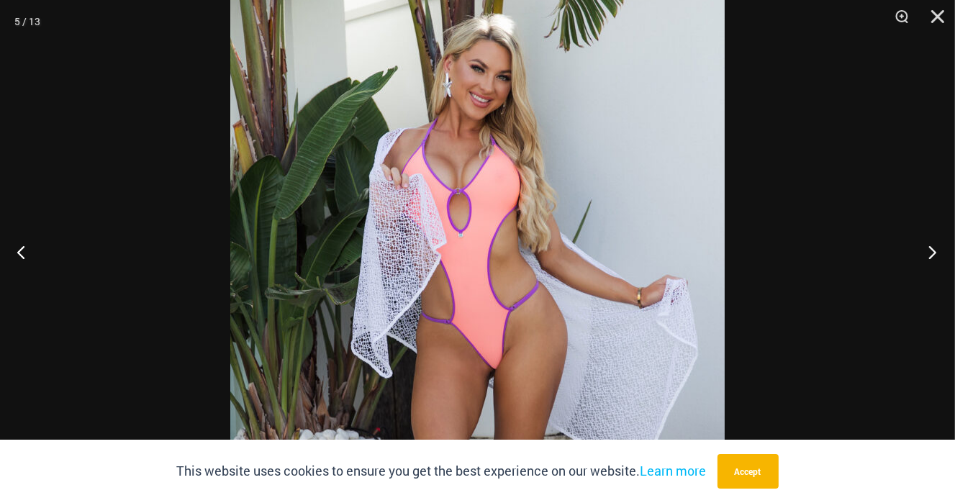
click at [930, 248] on button "Next" at bounding box center [928, 252] width 54 height 72
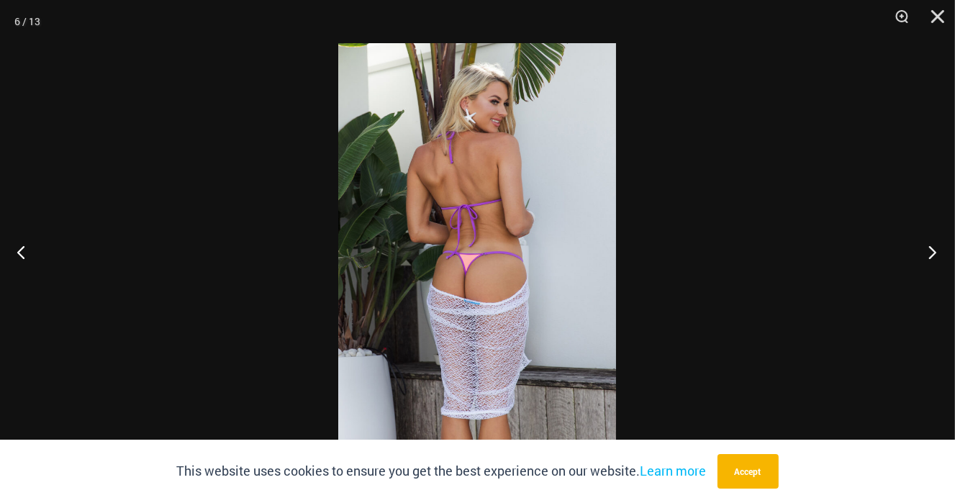
click at [930, 248] on button "Next" at bounding box center [928, 252] width 54 height 72
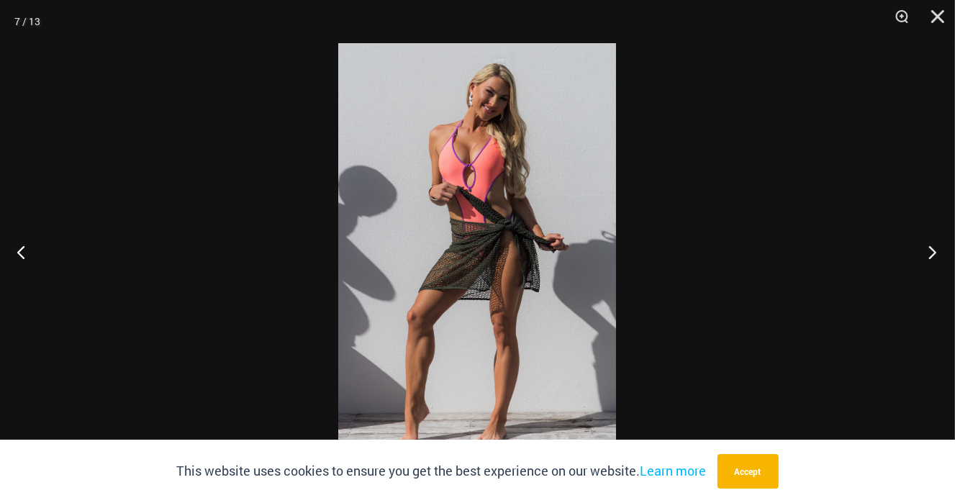
click at [930, 248] on button "Next" at bounding box center [928, 252] width 54 height 72
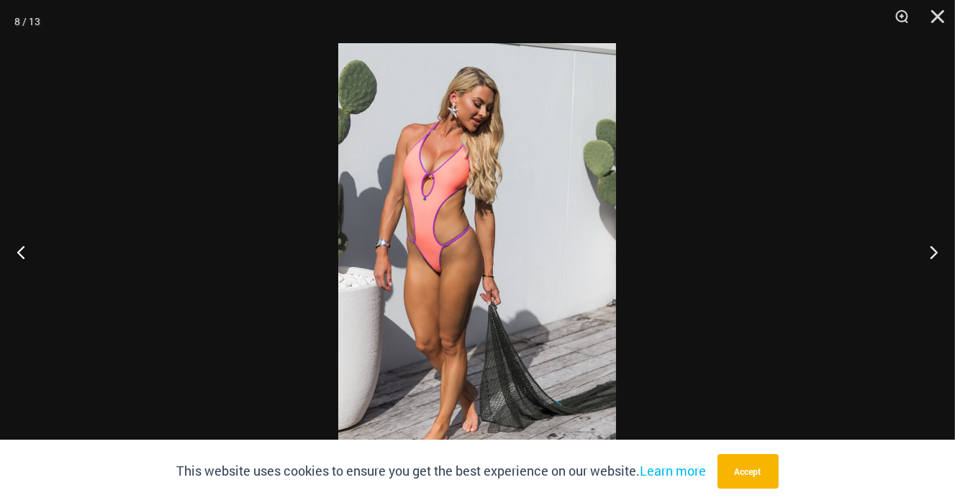
click at [542, 174] on img at bounding box center [477, 251] width 278 height 417
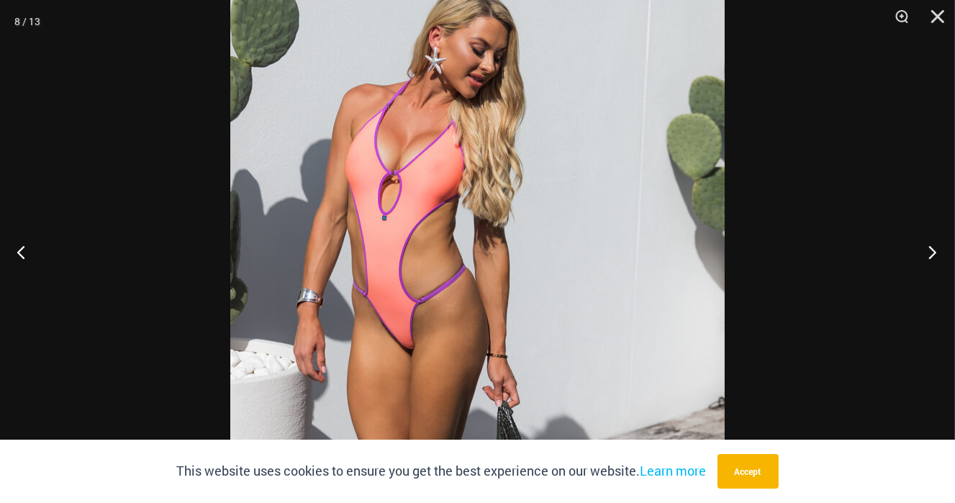
click at [930, 252] on button "Next" at bounding box center [928, 252] width 54 height 72
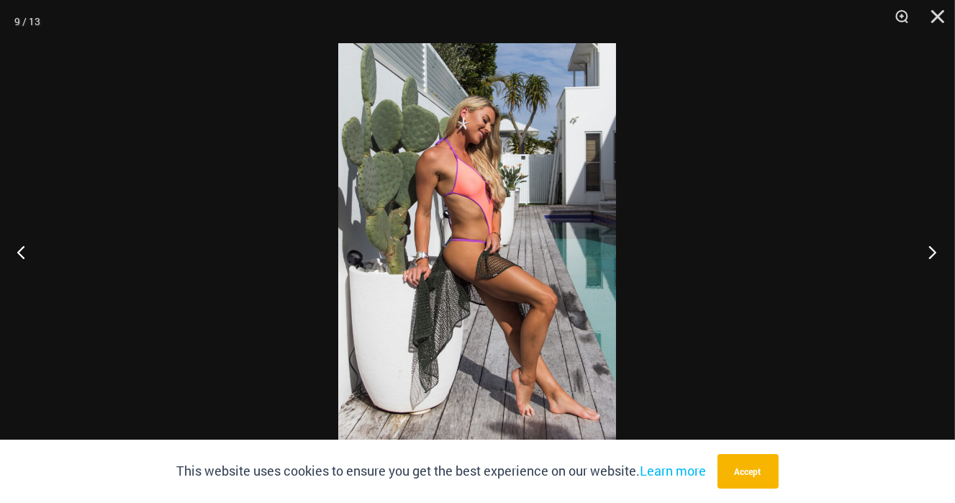
click at [930, 252] on button "Next" at bounding box center [928, 252] width 54 height 72
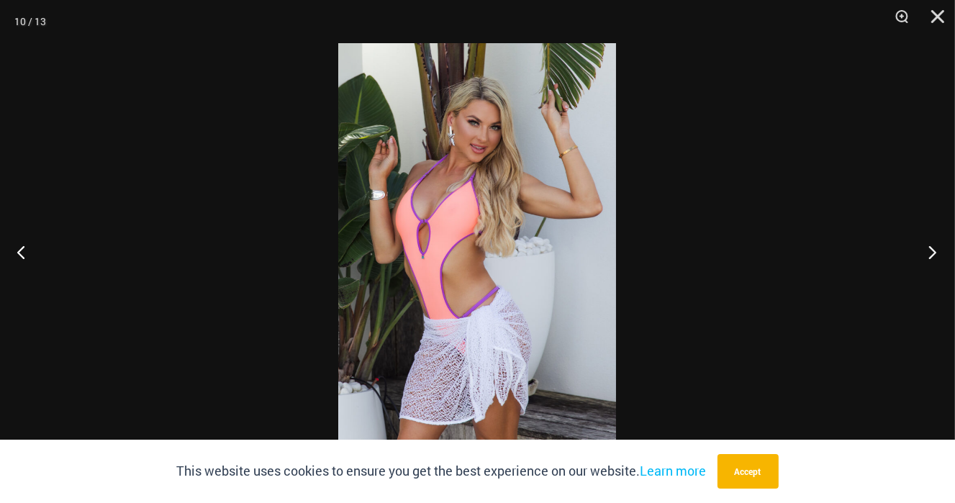
click at [930, 252] on button "Next" at bounding box center [928, 252] width 54 height 72
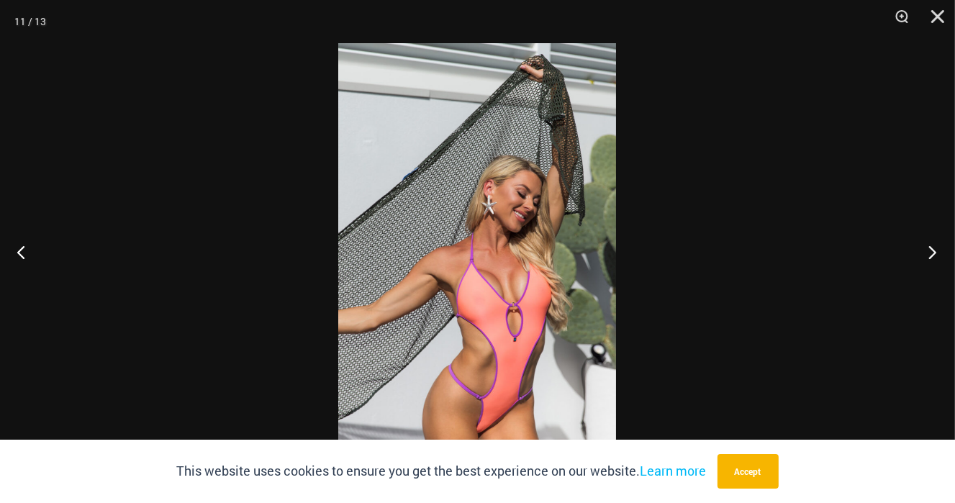
click at [930, 252] on button "Next" at bounding box center [928, 252] width 54 height 72
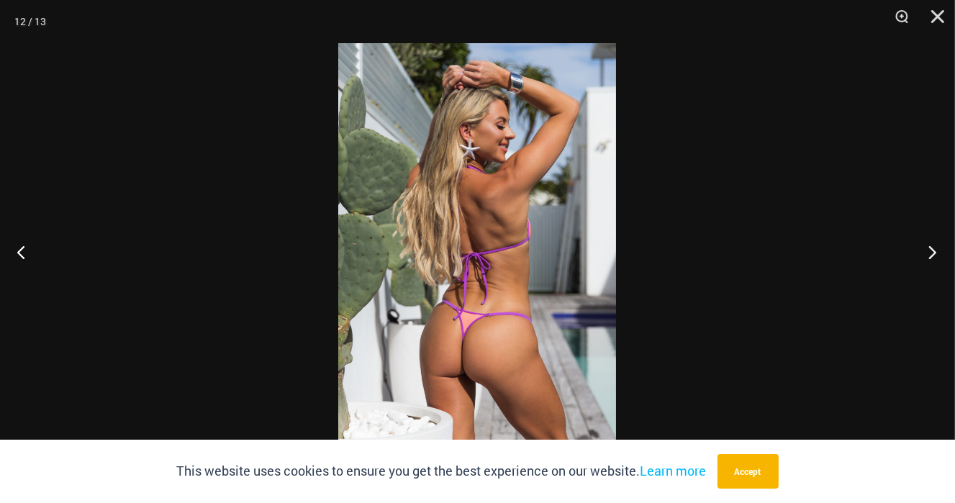
click at [930, 252] on button "Next" at bounding box center [928, 252] width 54 height 72
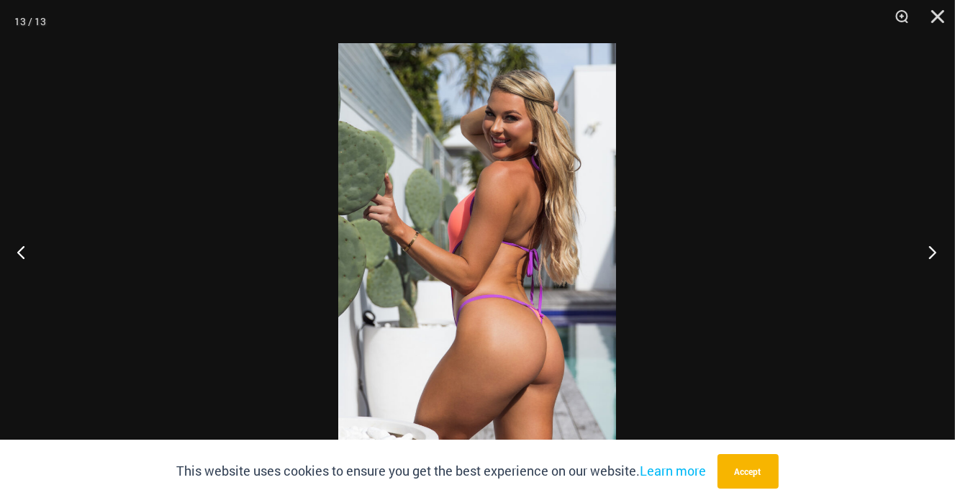
click at [930, 252] on button "Next" at bounding box center [928, 252] width 54 height 72
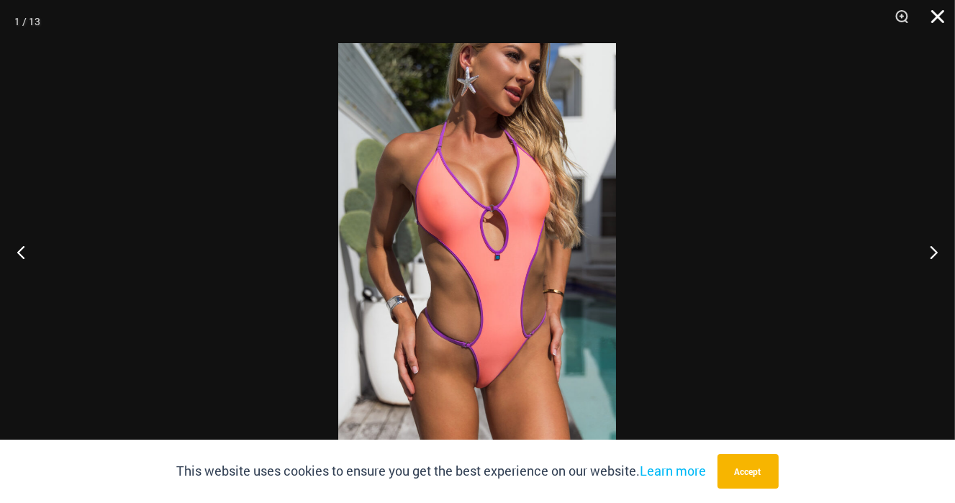
click at [935, 18] on button "Close" at bounding box center [933, 21] width 36 height 43
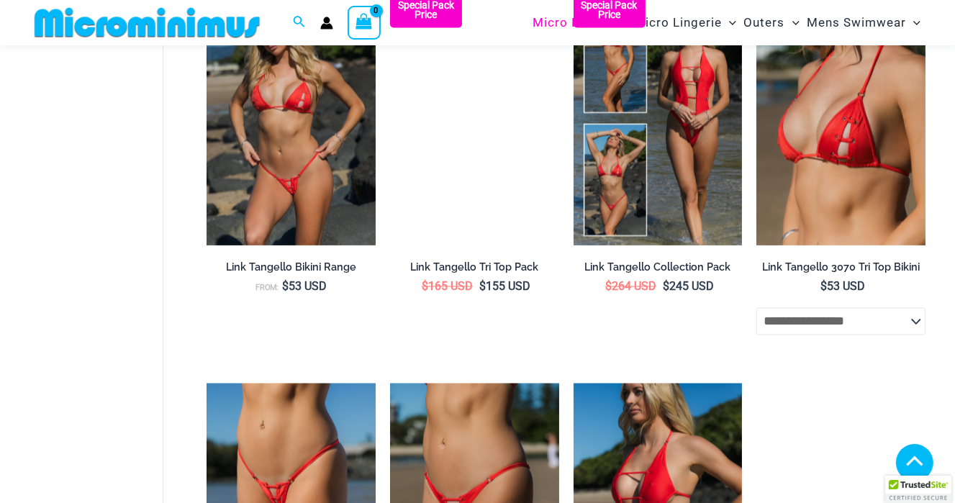
scroll to position [2038, 0]
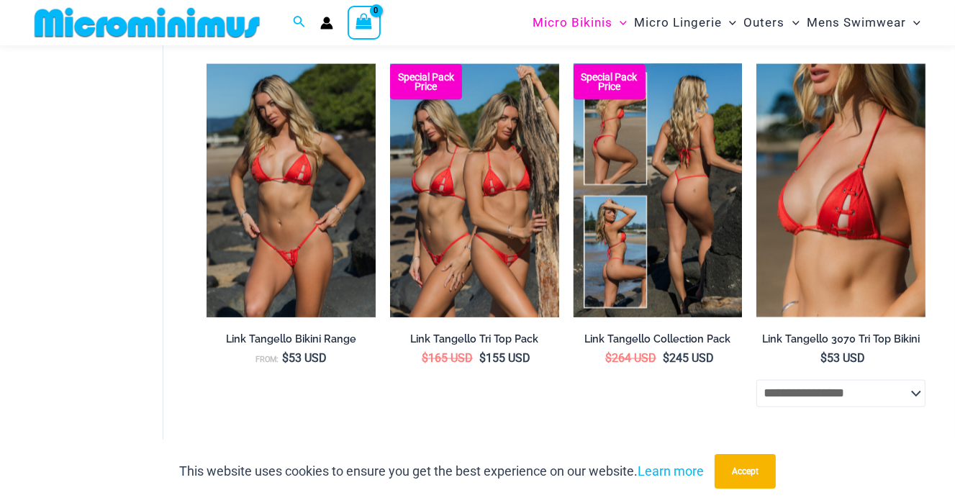
click at [694, 237] on img at bounding box center [657, 190] width 169 height 253
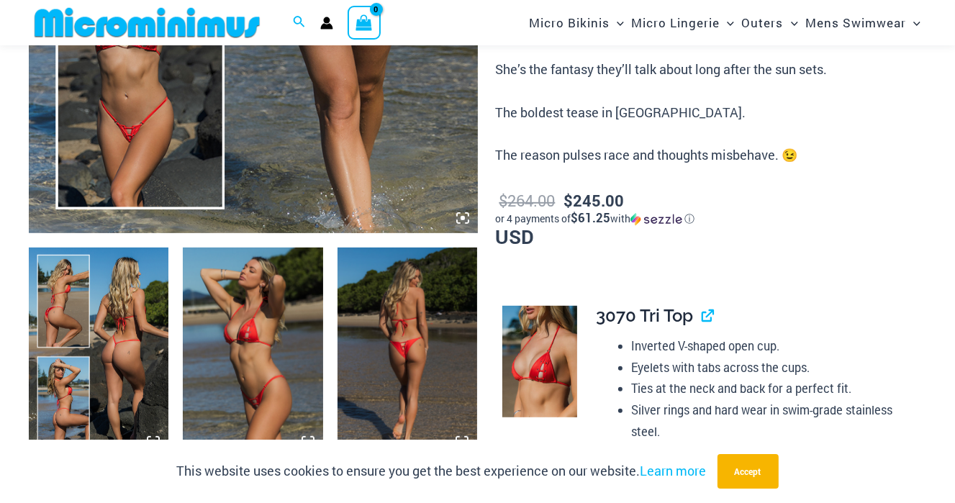
scroll to position [643, 0]
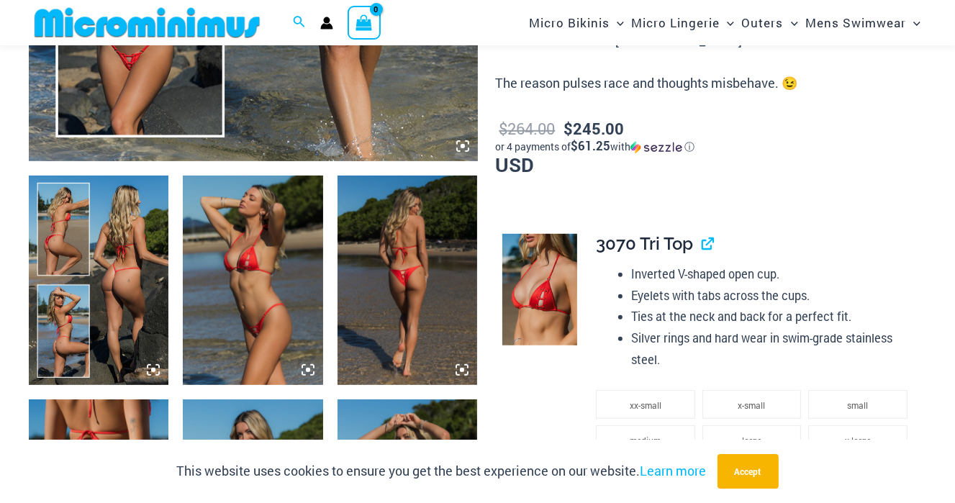
click at [458, 366] on icon at bounding box center [461, 369] width 13 height 13
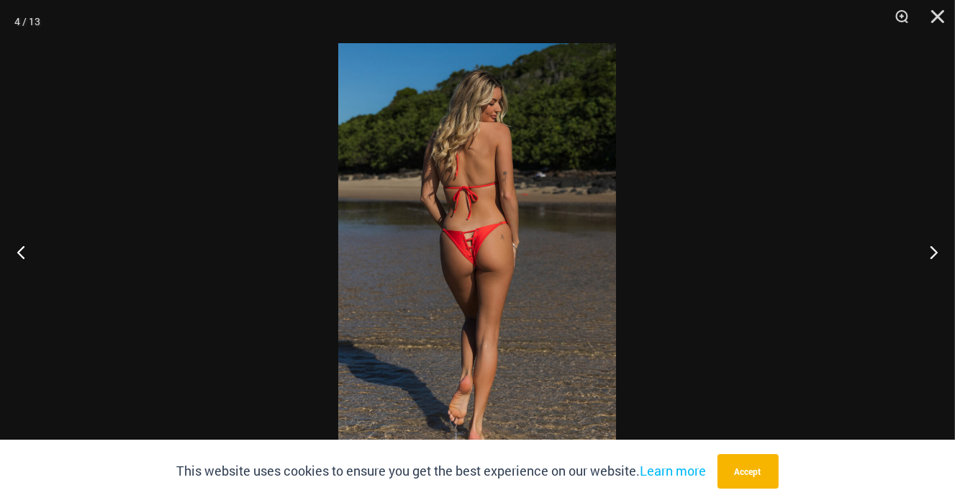
click at [480, 272] on img at bounding box center [477, 251] width 278 height 417
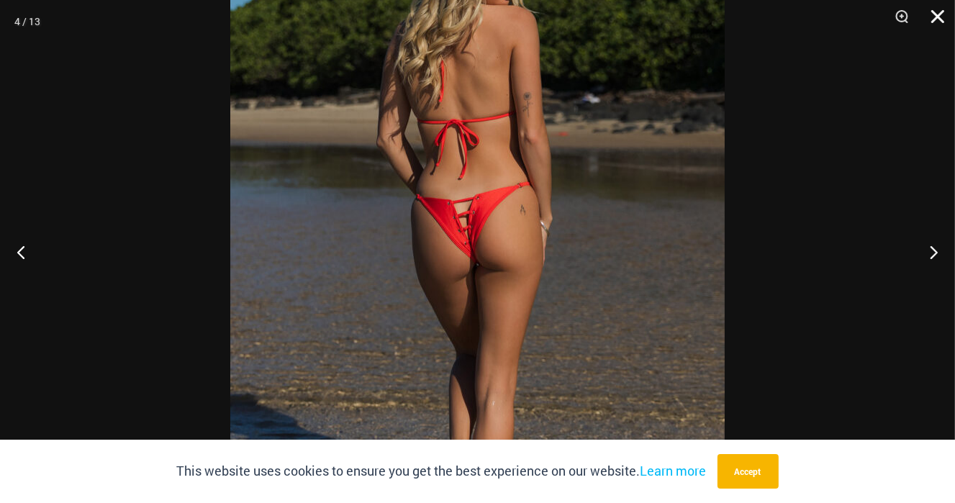
click at [936, 13] on button "Close" at bounding box center [933, 21] width 36 height 43
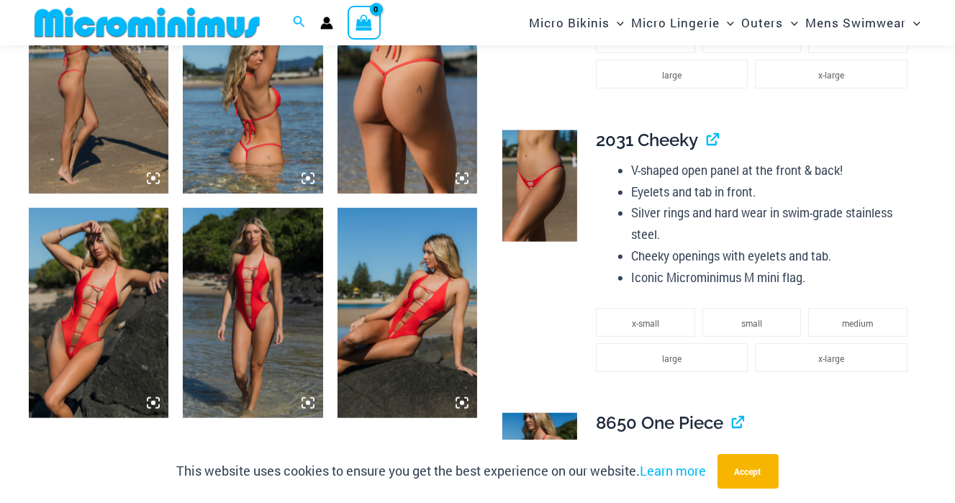
scroll to position [1291, 0]
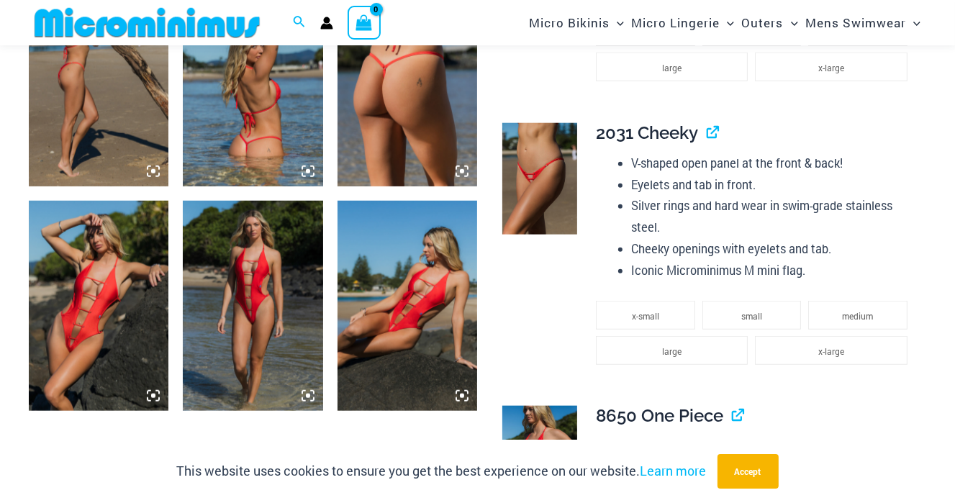
click at [153, 394] on icon at bounding box center [153, 396] width 4 height 4
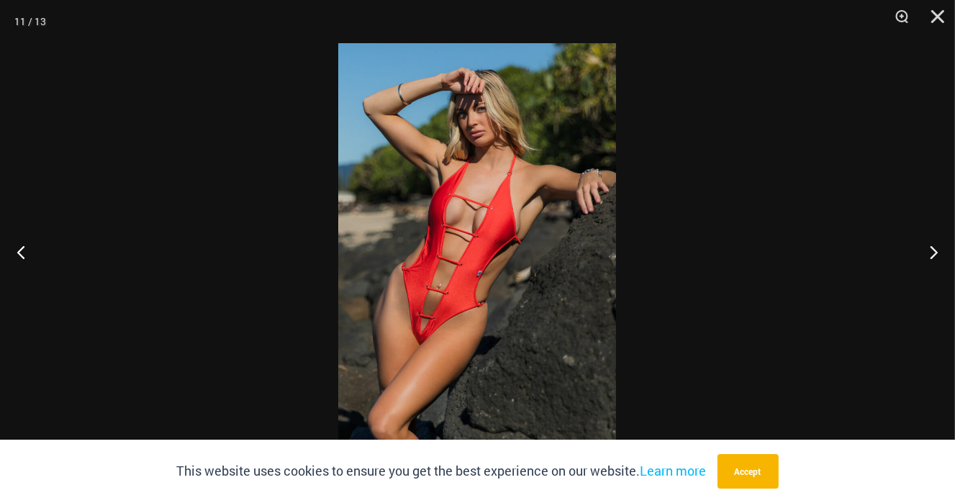
click at [435, 327] on img at bounding box center [477, 251] width 278 height 417
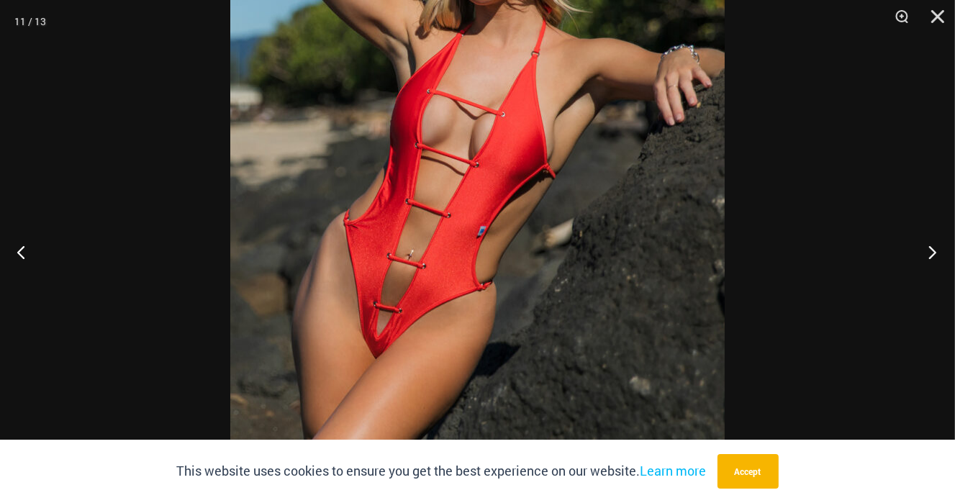
click at [931, 249] on button "Next" at bounding box center [928, 252] width 54 height 72
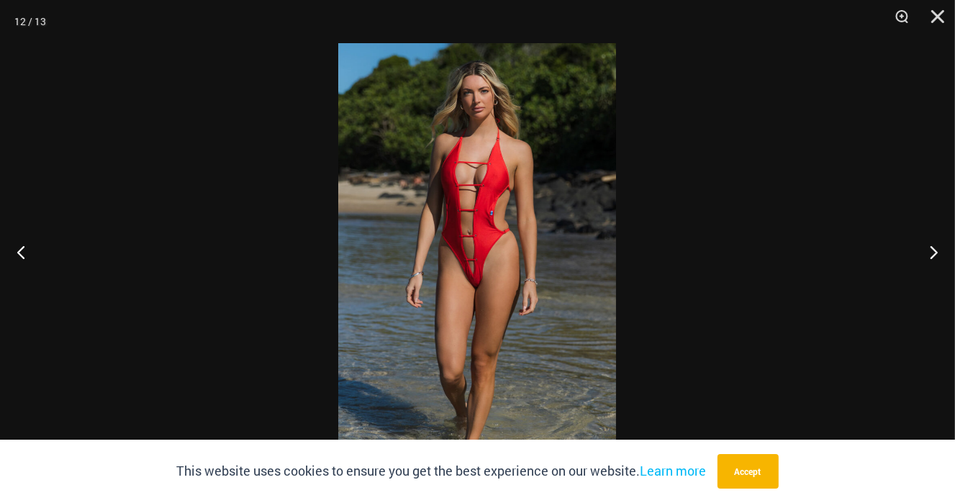
click at [461, 283] on img at bounding box center [477, 251] width 278 height 417
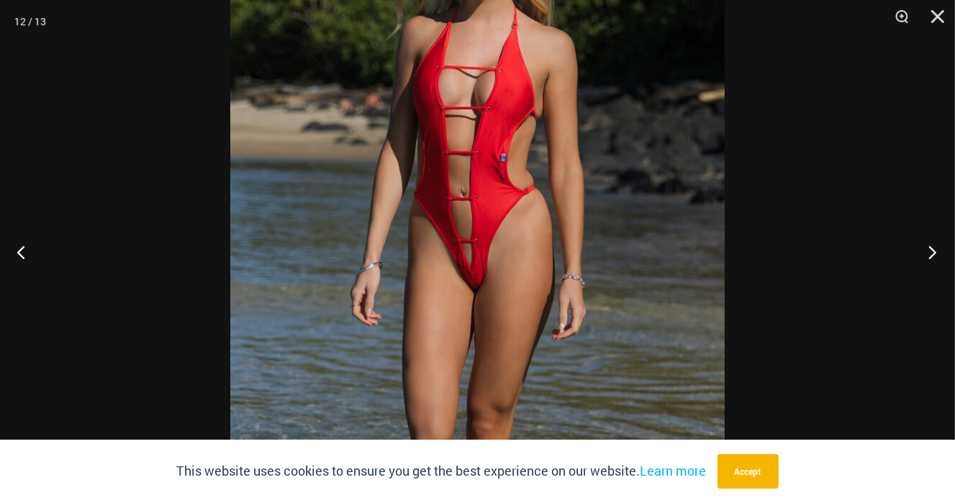
click at [930, 250] on button "Next" at bounding box center [928, 252] width 54 height 72
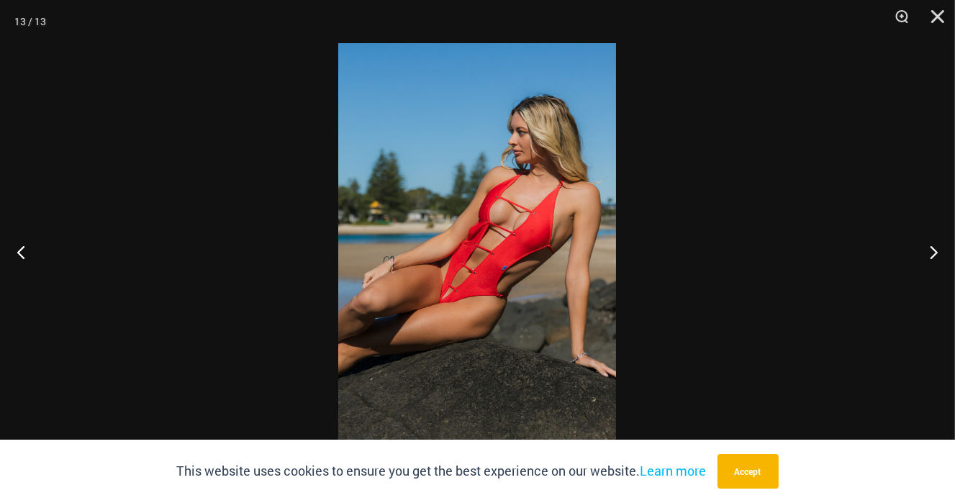
click at [472, 257] on img at bounding box center [477, 251] width 278 height 417
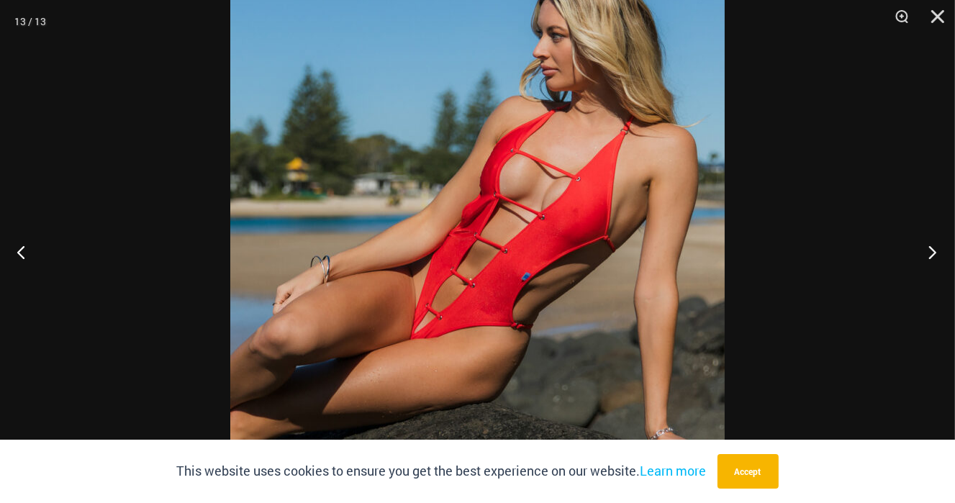
click at [927, 254] on button "Next" at bounding box center [928, 252] width 54 height 72
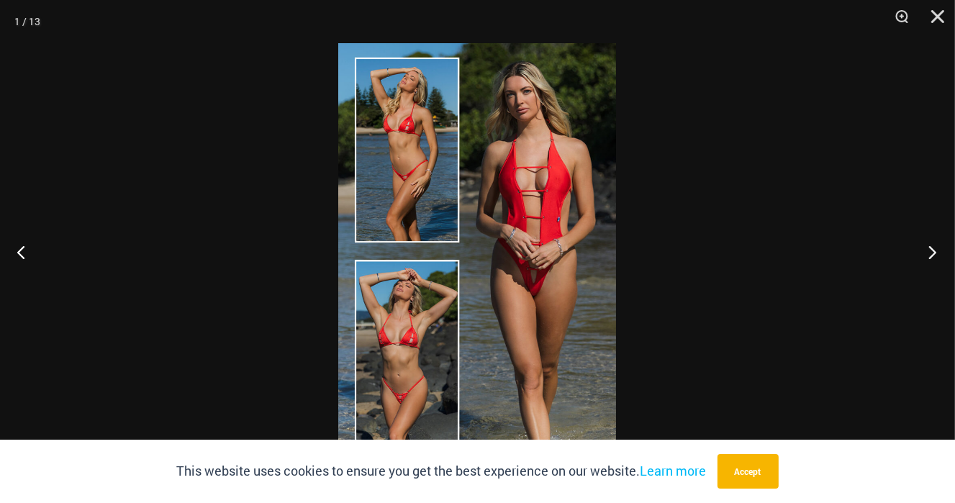
click at [927, 254] on button "Next" at bounding box center [928, 252] width 54 height 72
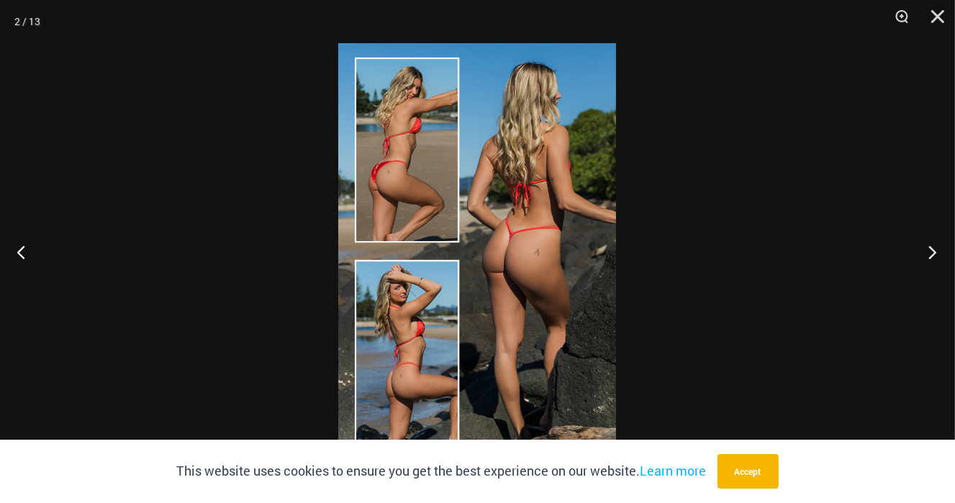
click at [927, 254] on button "Next" at bounding box center [928, 252] width 54 height 72
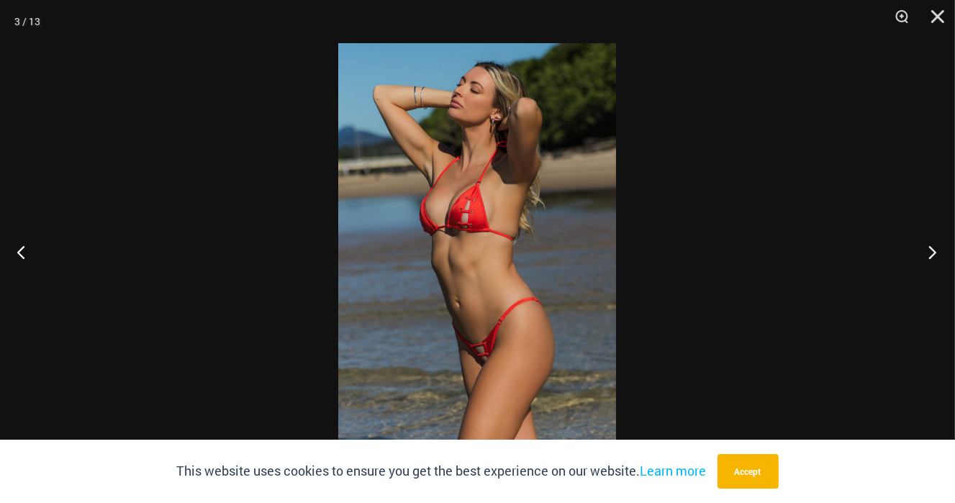
click at [927, 254] on button "Next" at bounding box center [928, 252] width 54 height 72
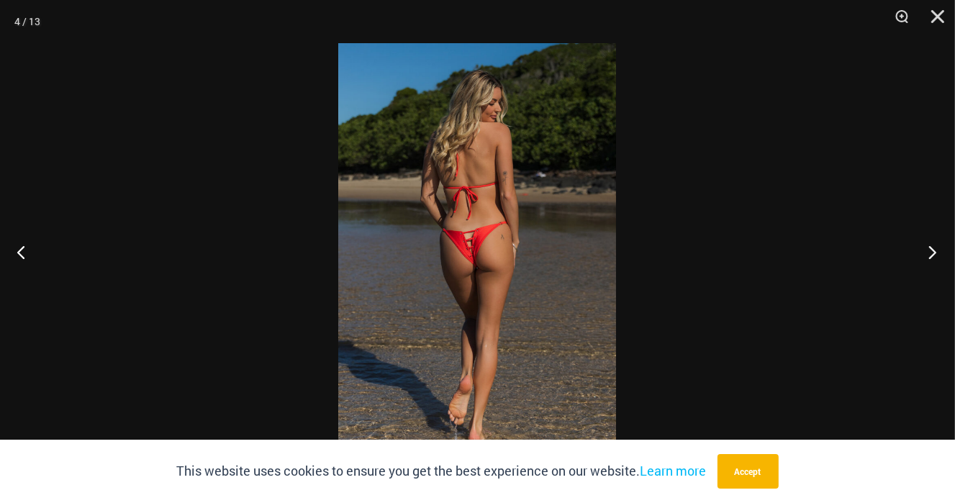
click at [927, 254] on button "Next" at bounding box center [928, 252] width 54 height 72
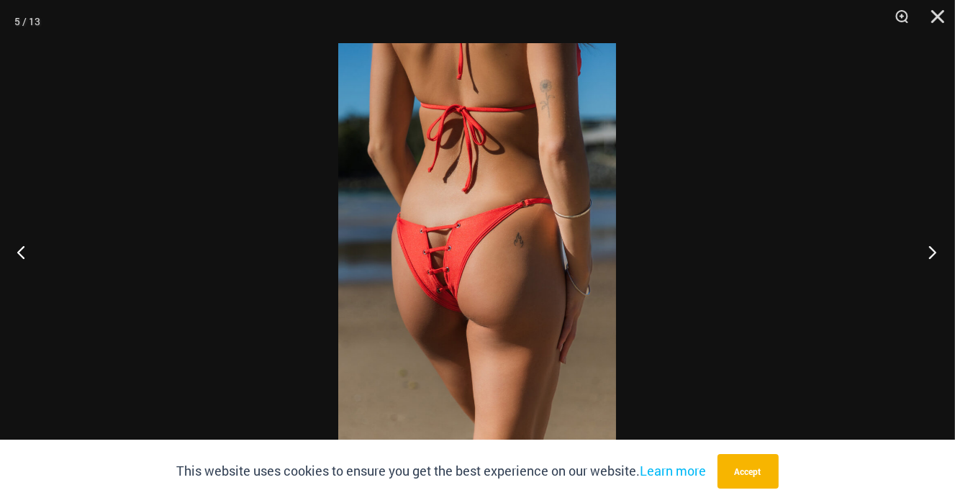
click at [927, 254] on button "Next" at bounding box center [928, 252] width 54 height 72
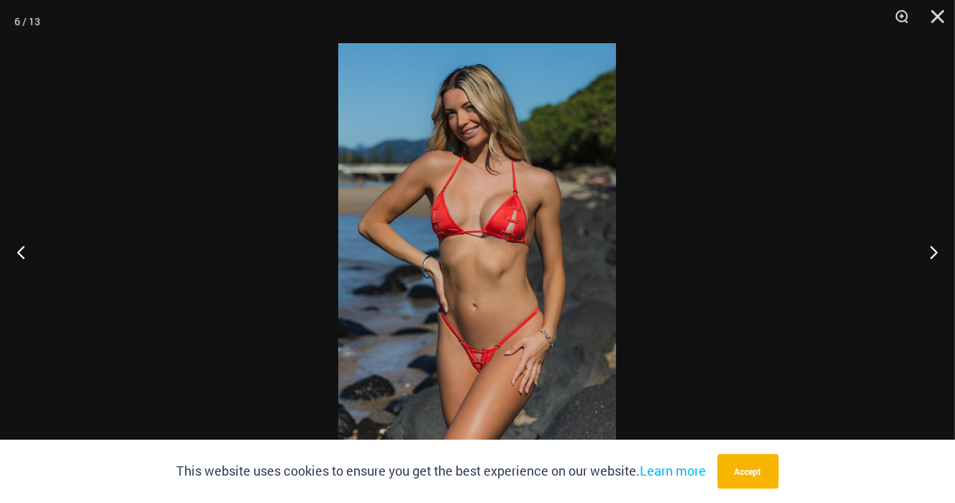
click at [486, 348] on img at bounding box center [477, 251] width 278 height 417
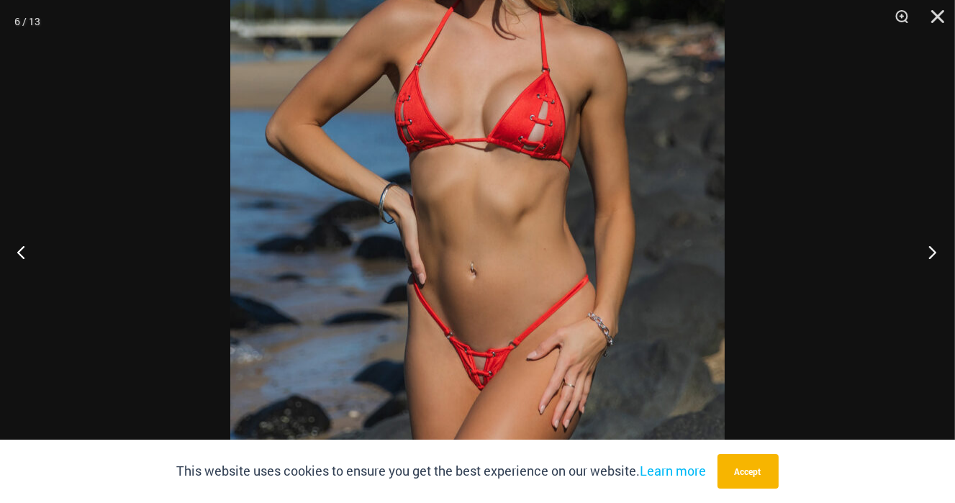
click at [931, 249] on button "Next" at bounding box center [928, 252] width 54 height 72
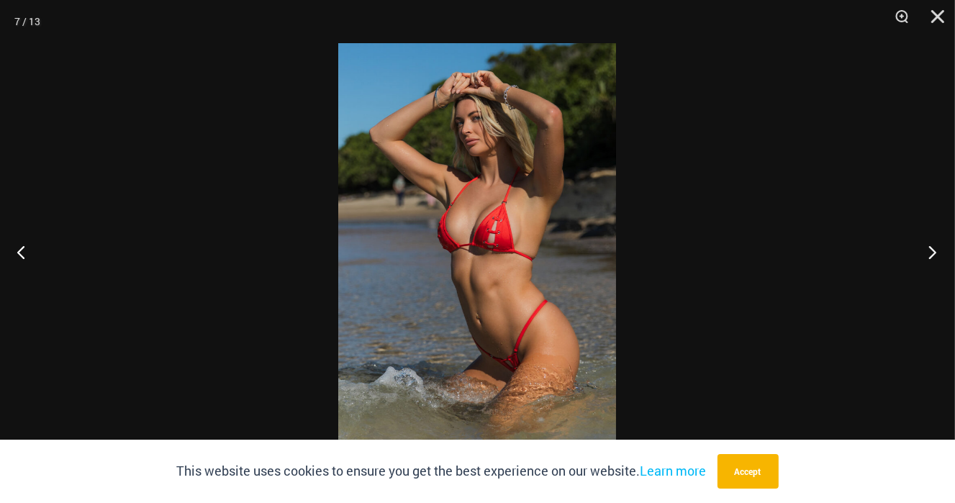
click at [931, 249] on button "Next" at bounding box center [928, 252] width 54 height 72
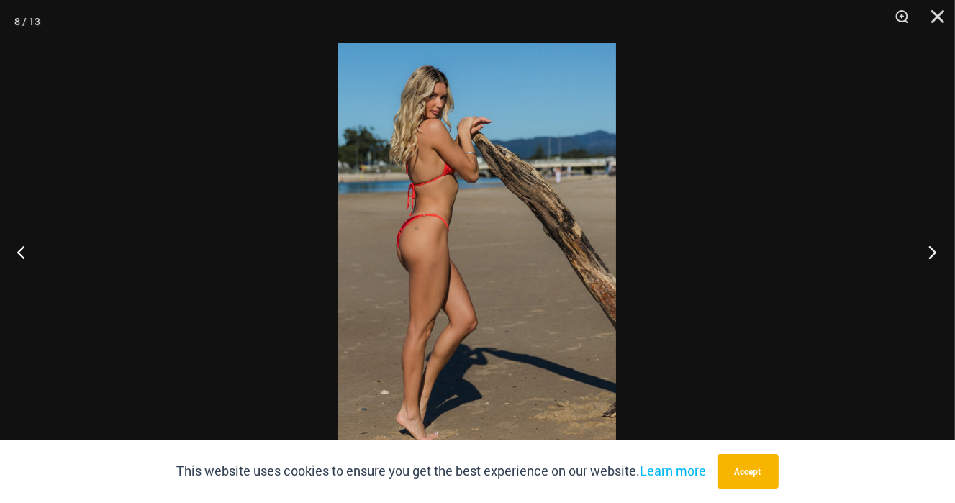
click at [931, 249] on button "Next" at bounding box center [928, 252] width 54 height 72
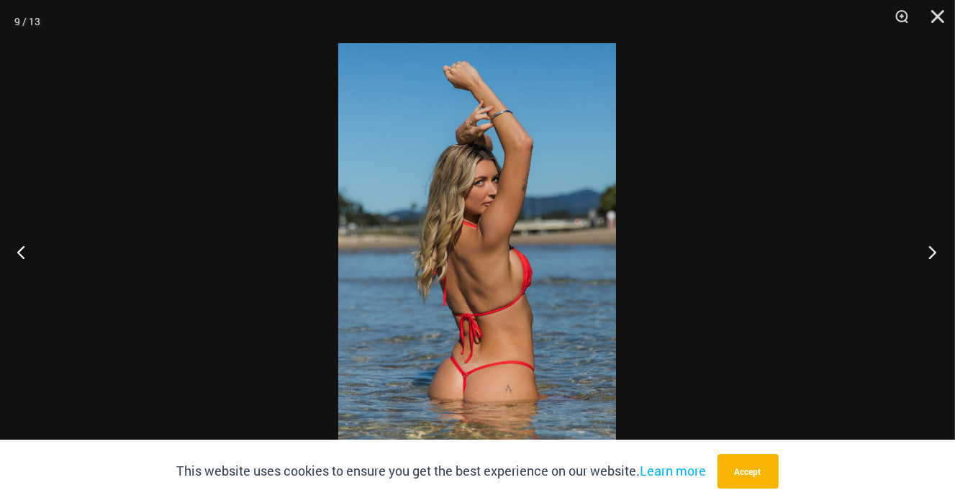
click at [931, 249] on button "Next" at bounding box center [928, 252] width 54 height 72
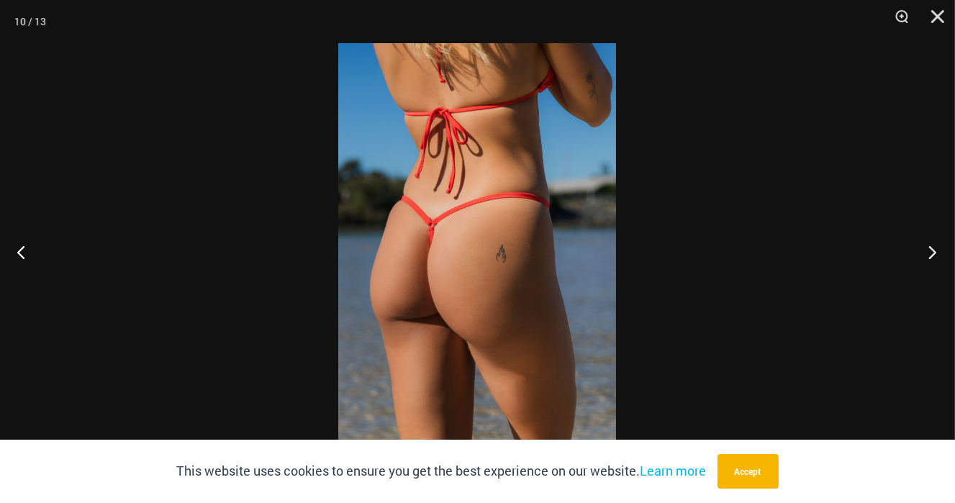
click at [931, 249] on button "Next" at bounding box center [928, 252] width 54 height 72
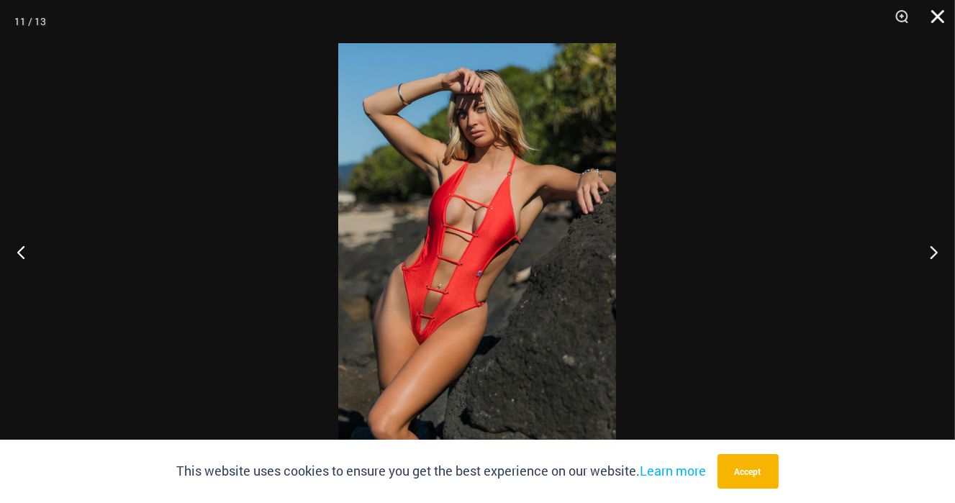
click at [933, 12] on button "Close" at bounding box center [933, 21] width 36 height 43
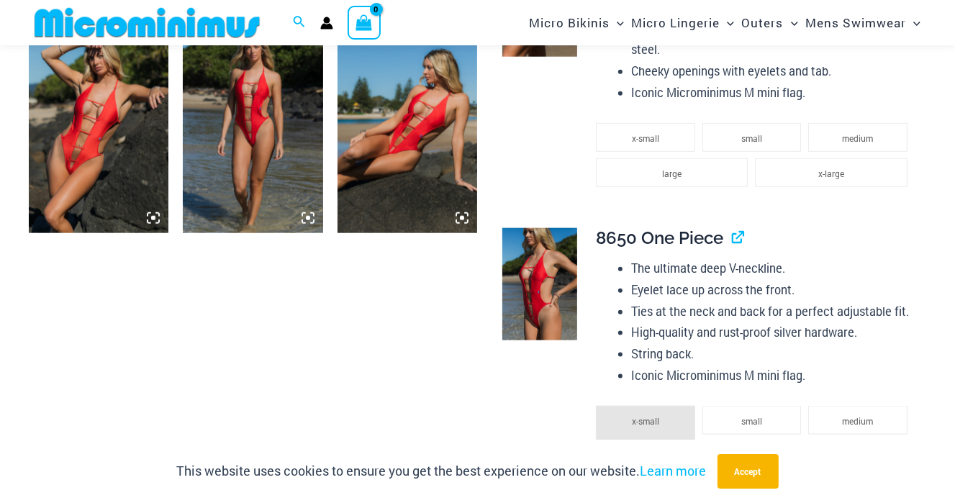
scroll to position [1579, 0]
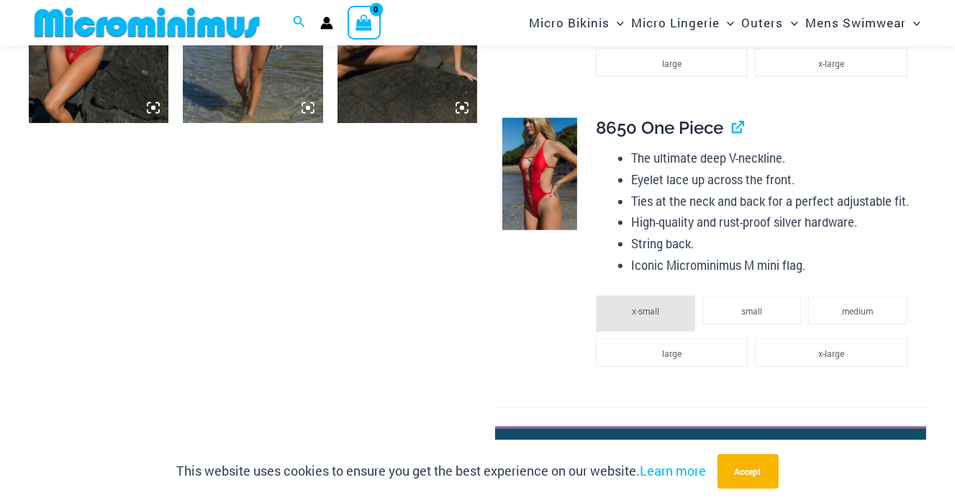
click at [553, 203] on img at bounding box center [539, 174] width 75 height 112
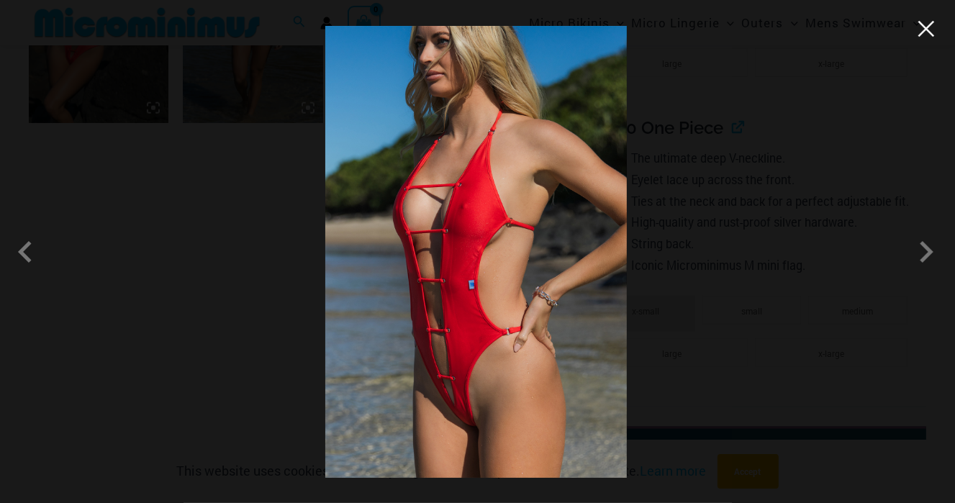
click at [925, 27] on button "Close" at bounding box center [926, 29] width 22 height 22
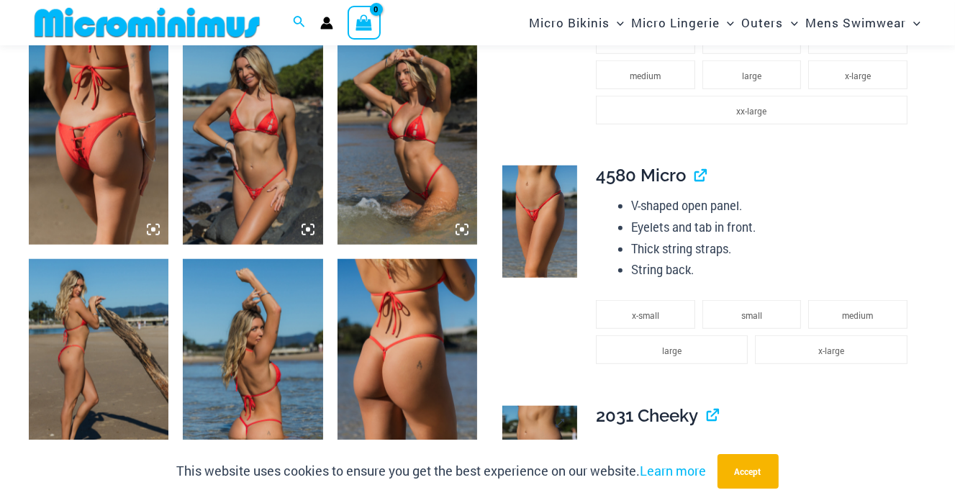
scroll to position [1003, 0]
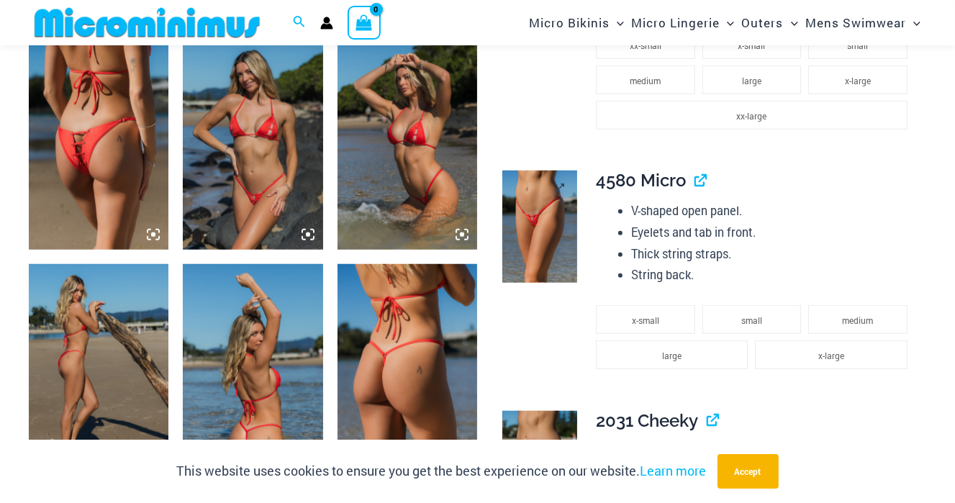
click at [538, 248] on img at bounding box center [539, 227] width 75 height 112
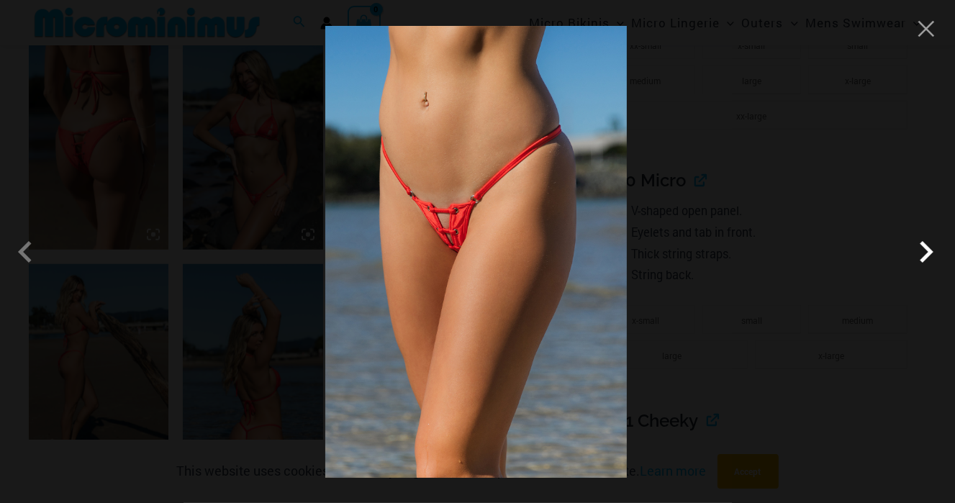
click at [921, 246] on span at bounding box center [925, 251] width 43 height 43
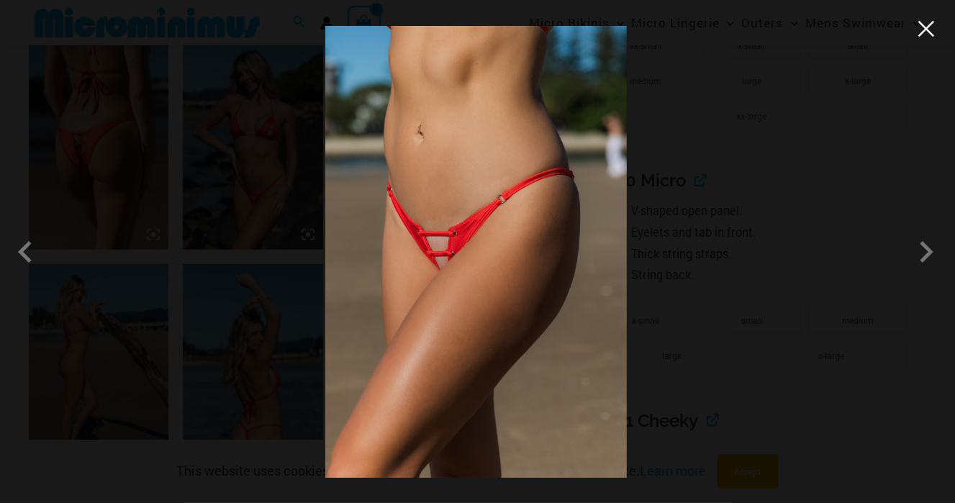
click at [927, 30] on button "Close" at bounding box center [926, 29] width 22 height 22
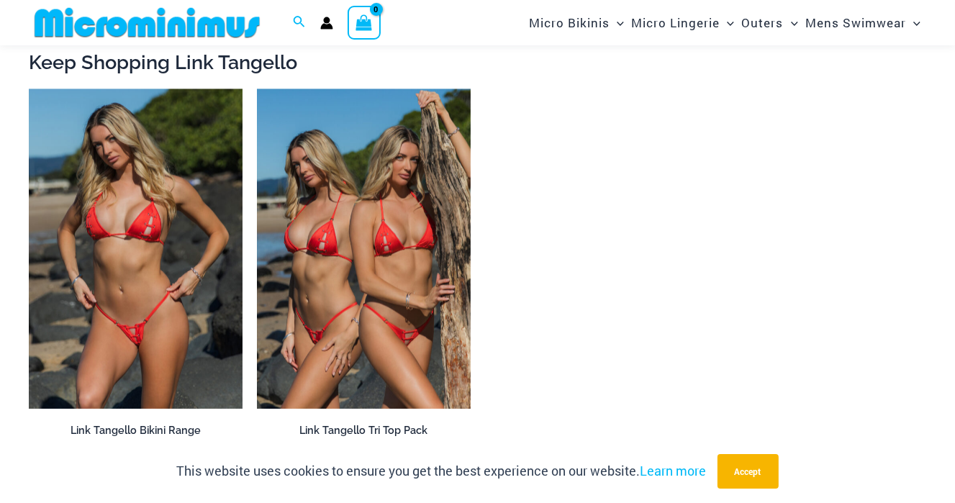
scroll to position [2802, 0]
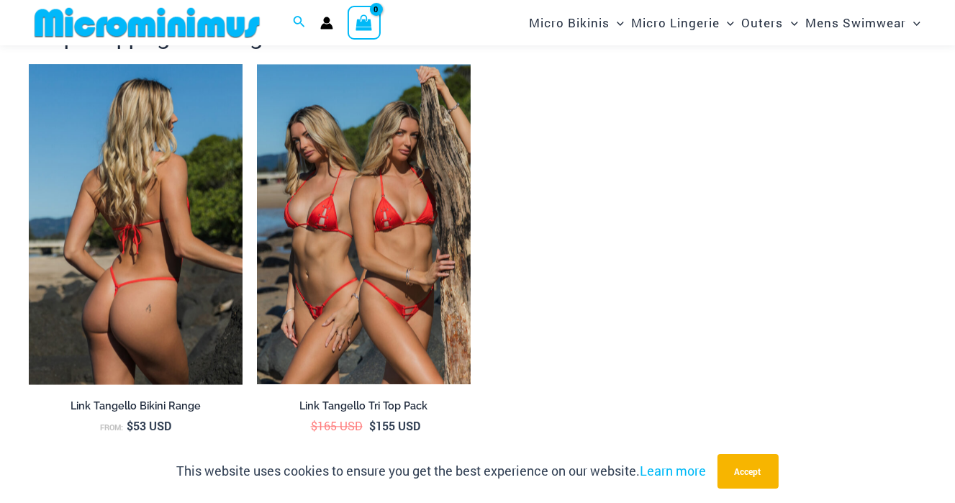
click at [150, 339] on img at bounding box center [136, 224] width 214 height 320
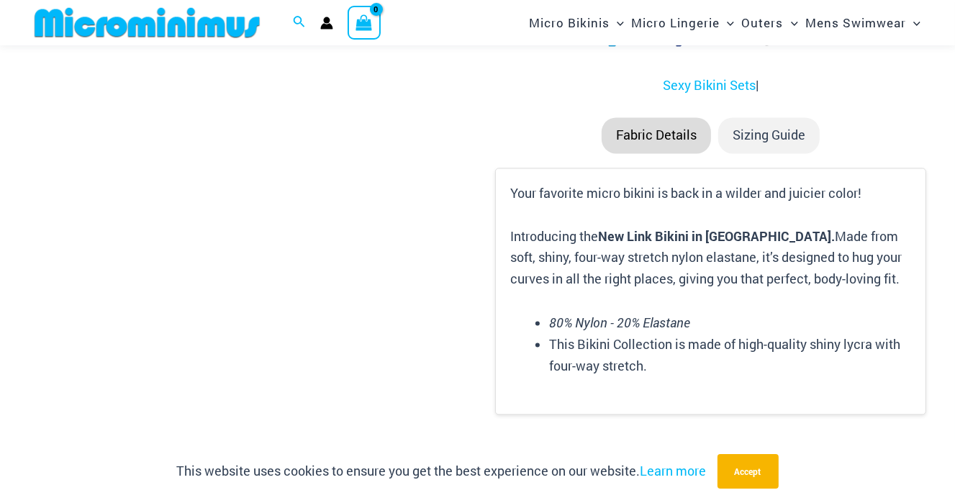
scroll to position [2370, 0]
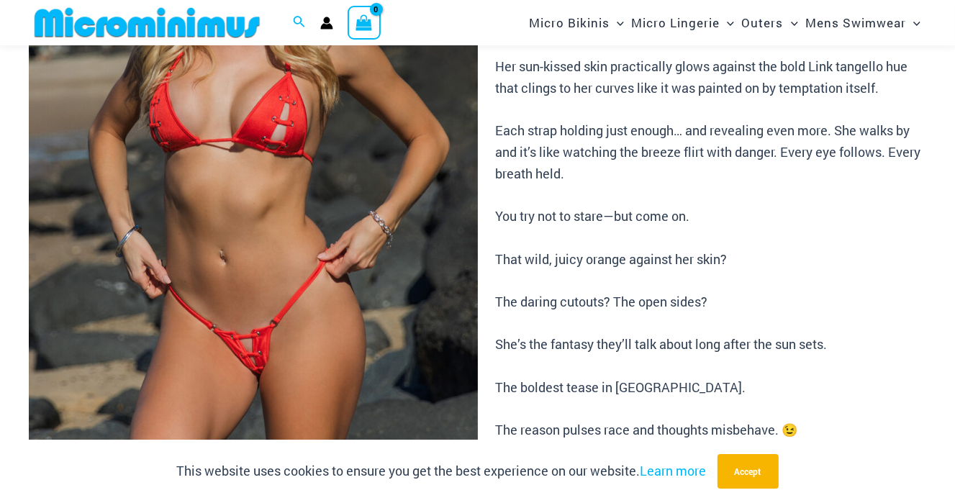
scroll to position [274, 0]
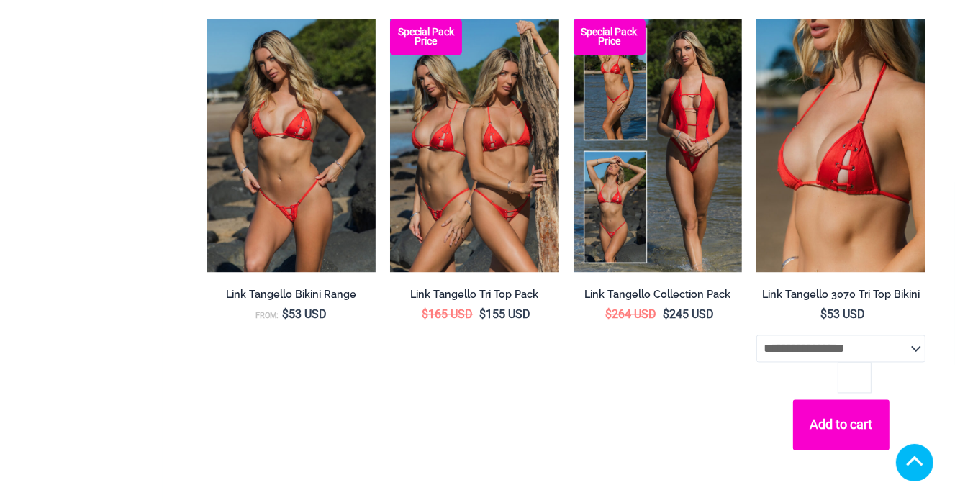
scroll to position [2380, 0]
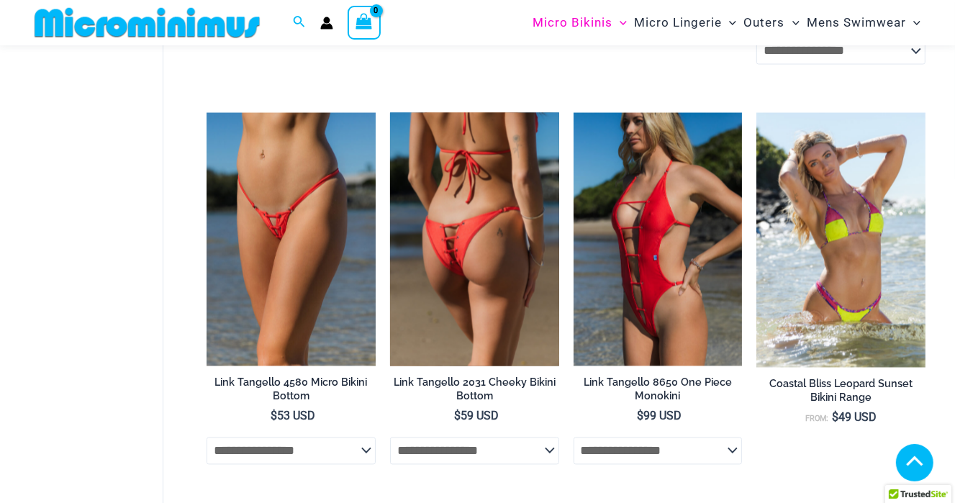
click at [507, 197] on img at bounding box center [474, 239] width 169 height 253
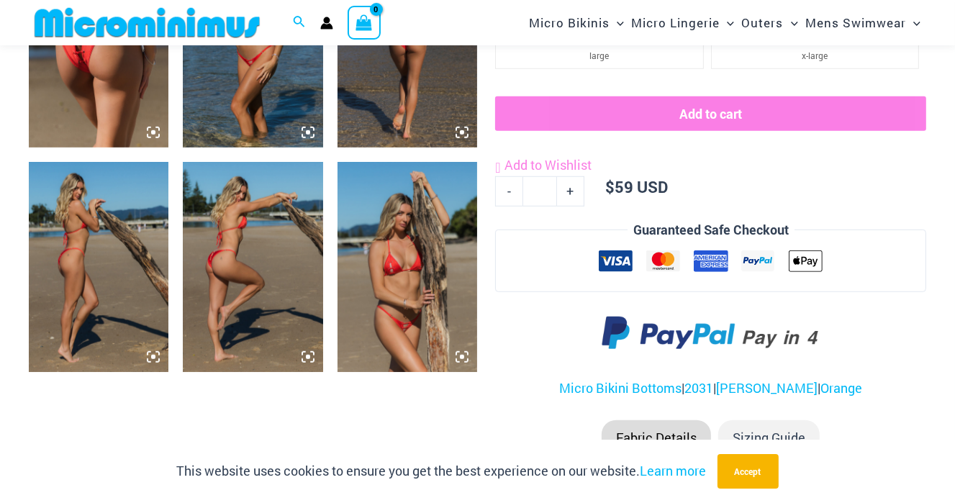
scroll to position [935, 0]
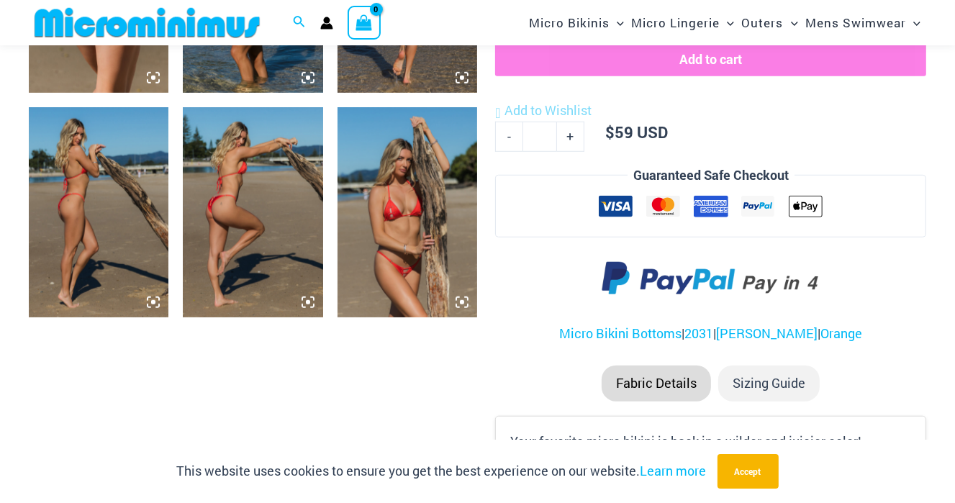
click at [455, 299] on icon at bounding box center [461, 302] width 13 height 13
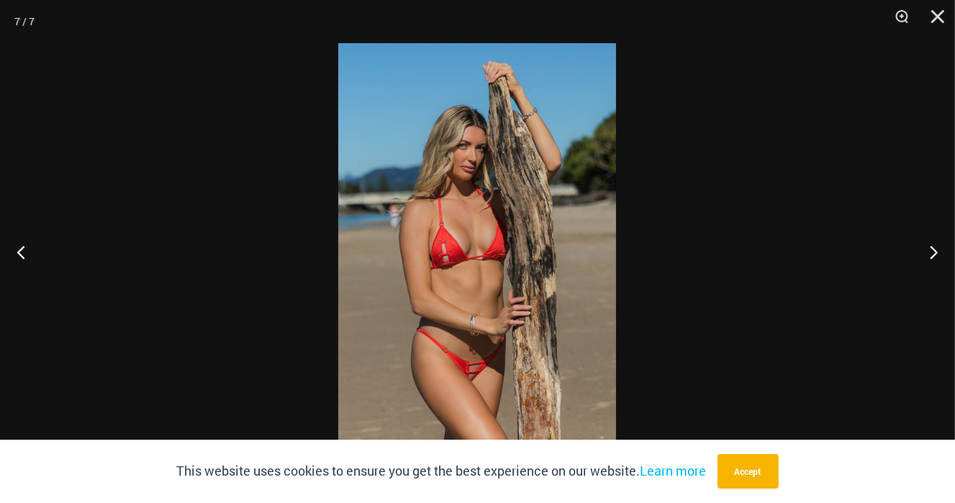
click at [475, 269] on img at bounding box center [477, 251] width 278 height 417
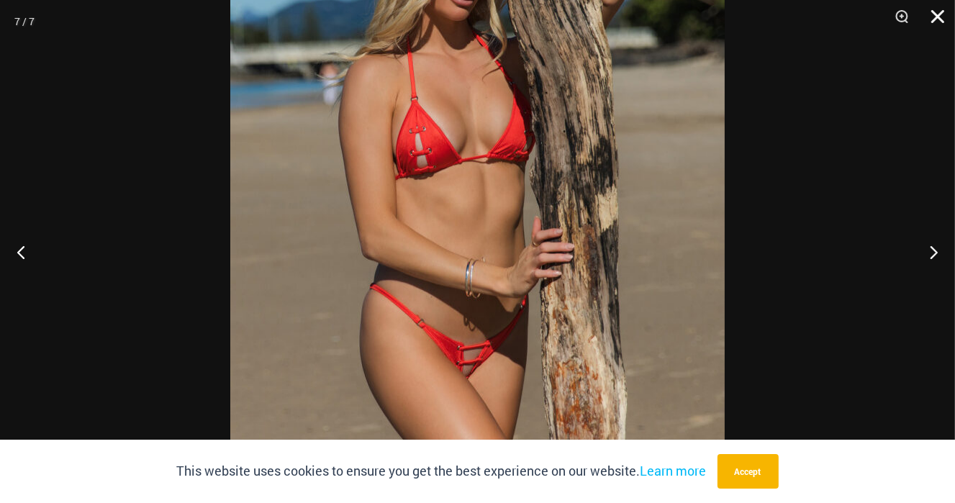
click at [933, 16] on button "Close" at bounding box center [933, 21] width 36 height 43
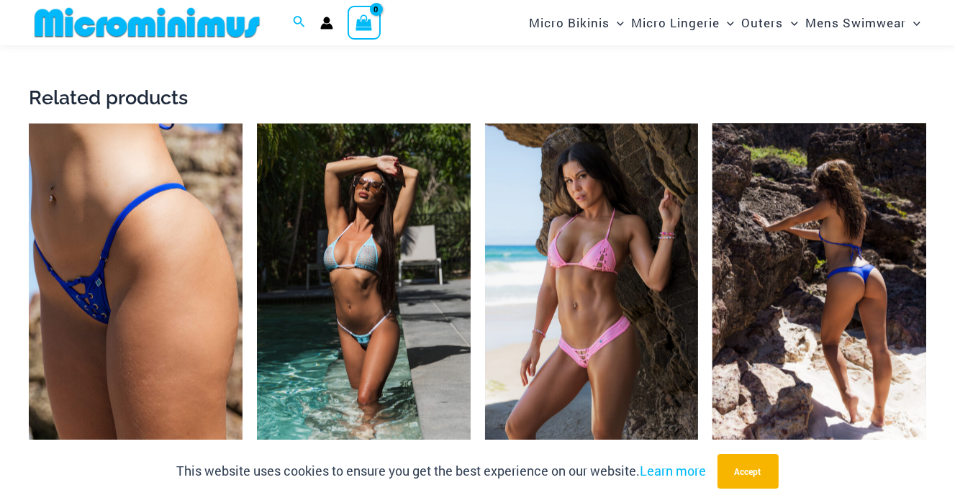
scroll to position [2087, 0]
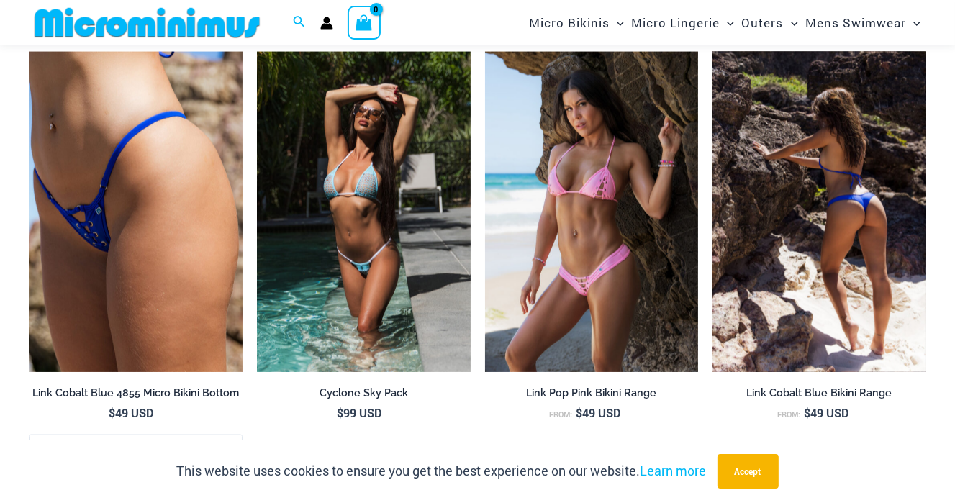
click at [864, 281] on img at bounding box center [819, 212] width 214 height 320
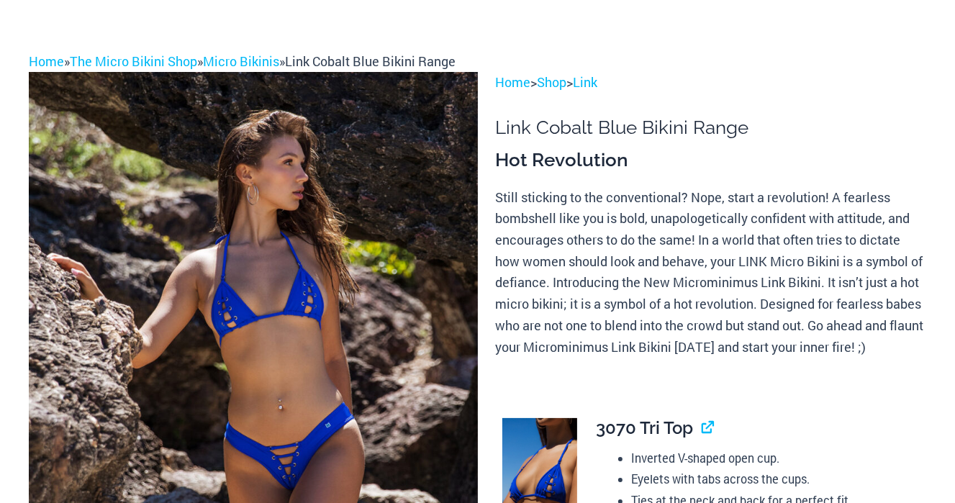
scroll to position [144, 0]
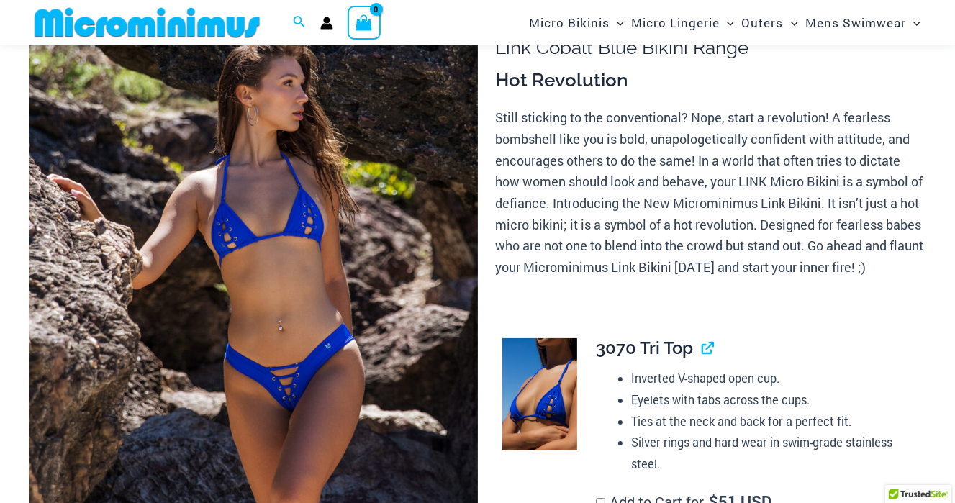
click at [294, 231] on img at bounding box center [253, 329] width 449 height 673
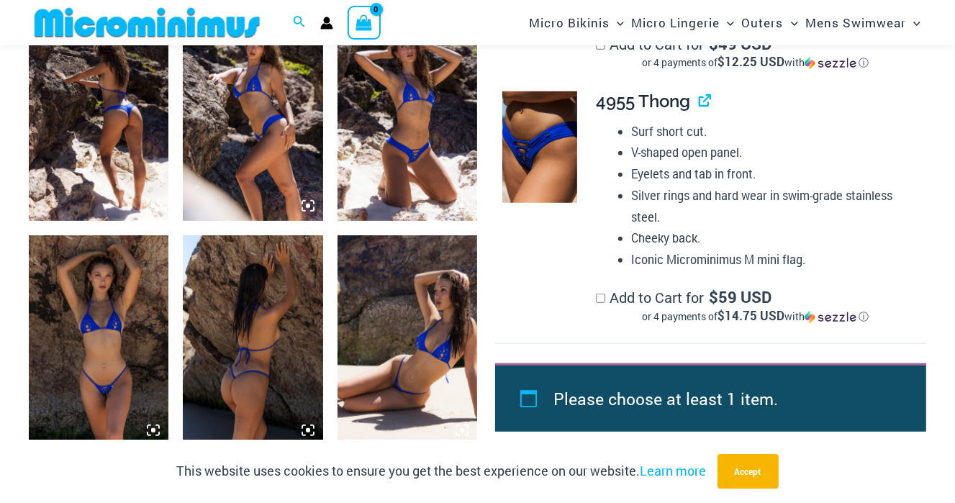
scroll to position [863, 0]
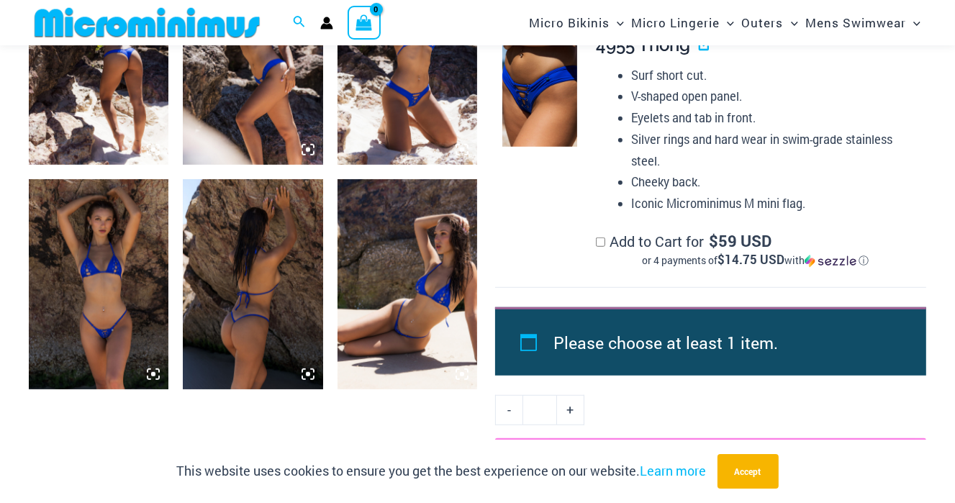
click at [83, 296] on img at bounding box center [99, 284] width 140 height 210
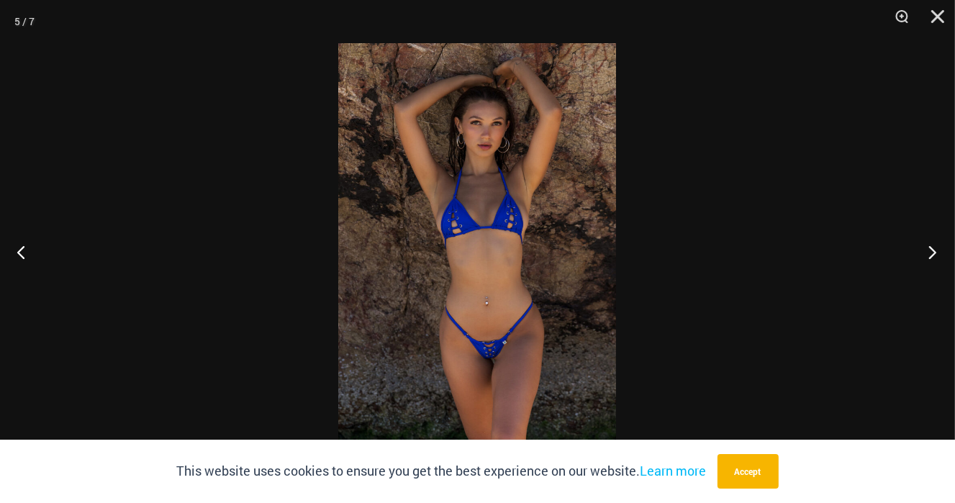
click at [932, 255] on button "Next" at bounding box center [928, 252] width 54 height 72
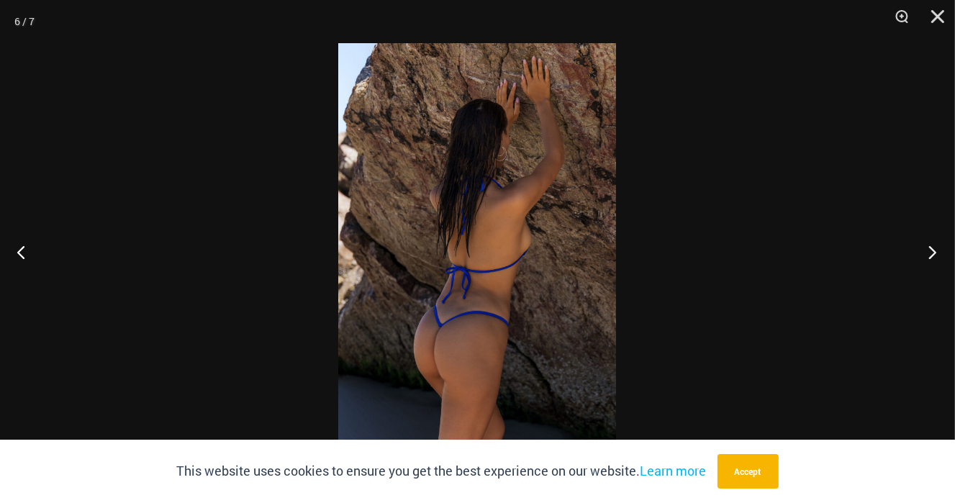
click at [932, 255] on button "Next" at bounding box center [928, 252] width 54 height 72
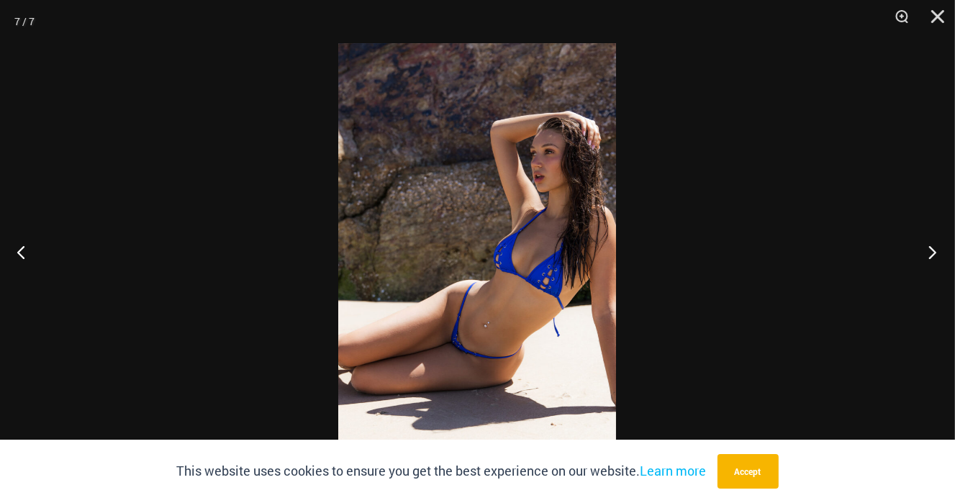
click at [930, 245] on button "Next" at bounding box center [928, 252] width 54 height 72
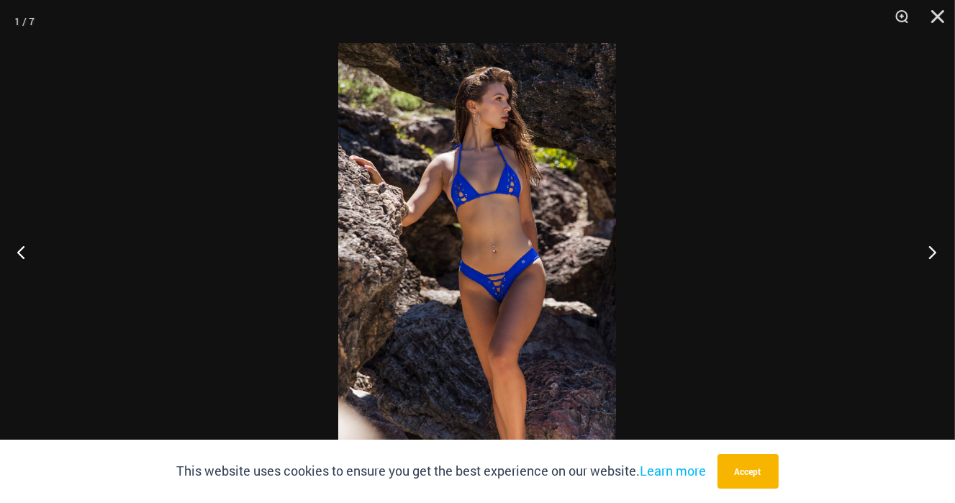
click at [930, 245] on button "Next" at bounding box center [928, 252] width 54 height 72
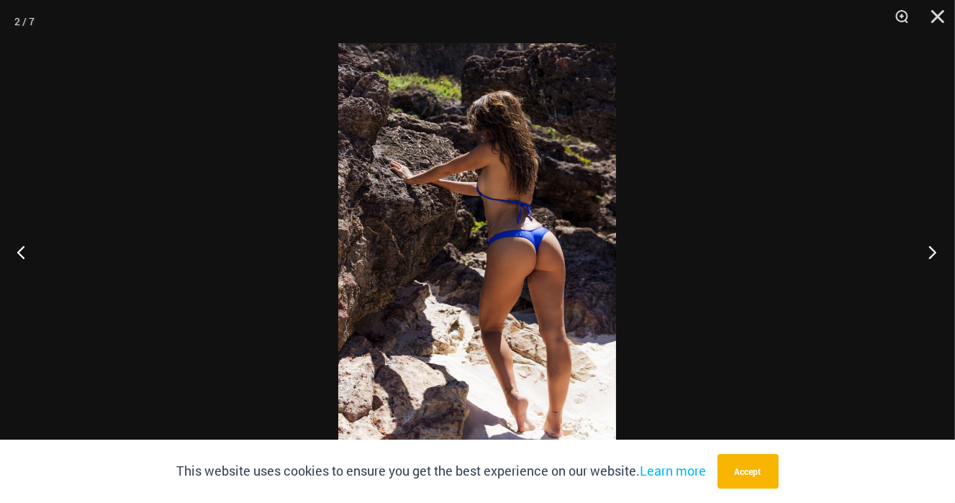
click at [930, 245] on button "Next" at bounding box center [928, 252] width 54 height 72
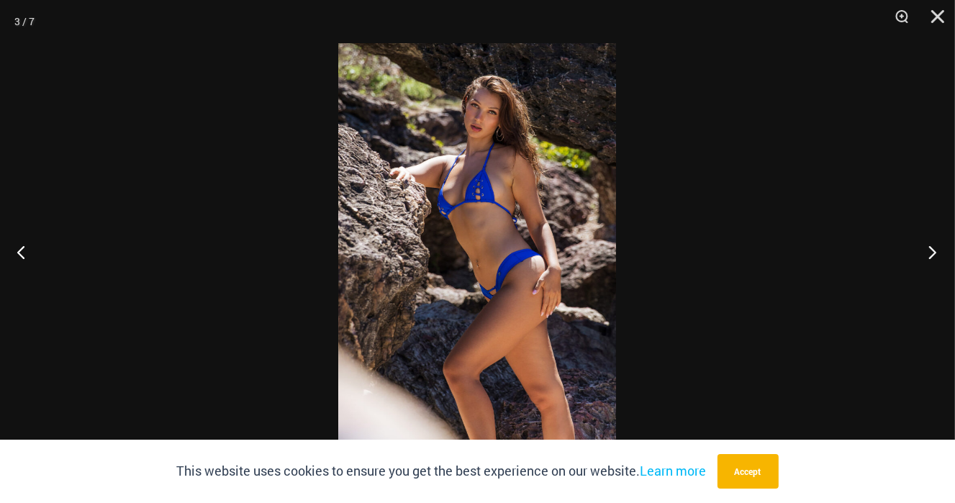
click at [930, 245] on button "Next" at bounding box center [928, 252] width 54 height 72
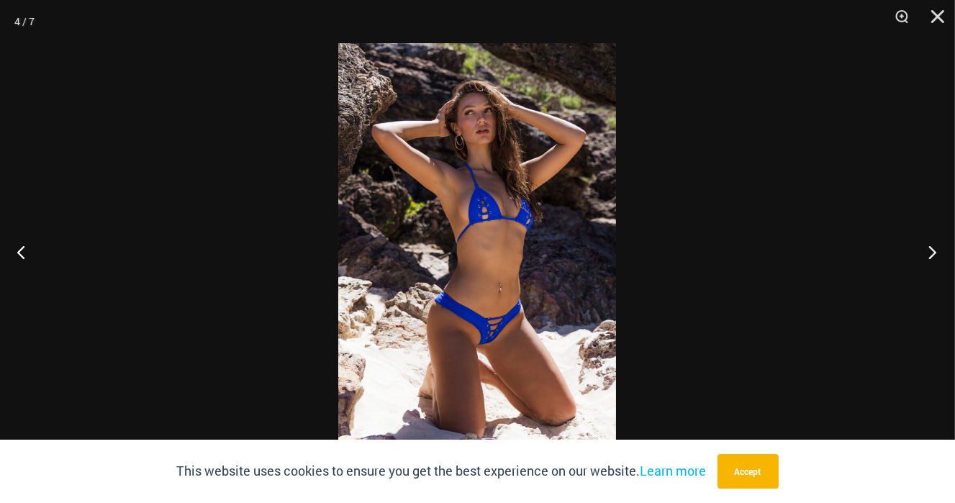
click at [935, 249] on button "Next" at bounding box center [928, 252] width 54 height 72
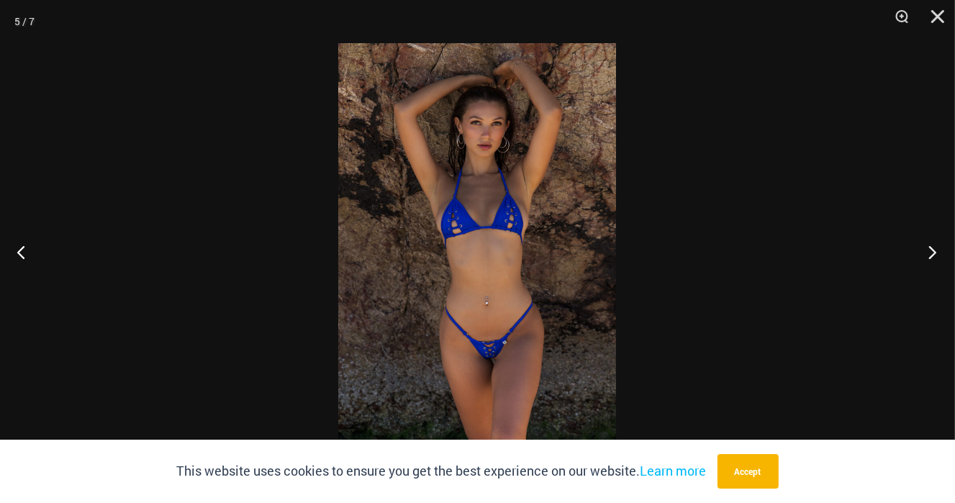
click at [934, 249] on button "Next" at bounding box center [928, 252] width 54 height 72
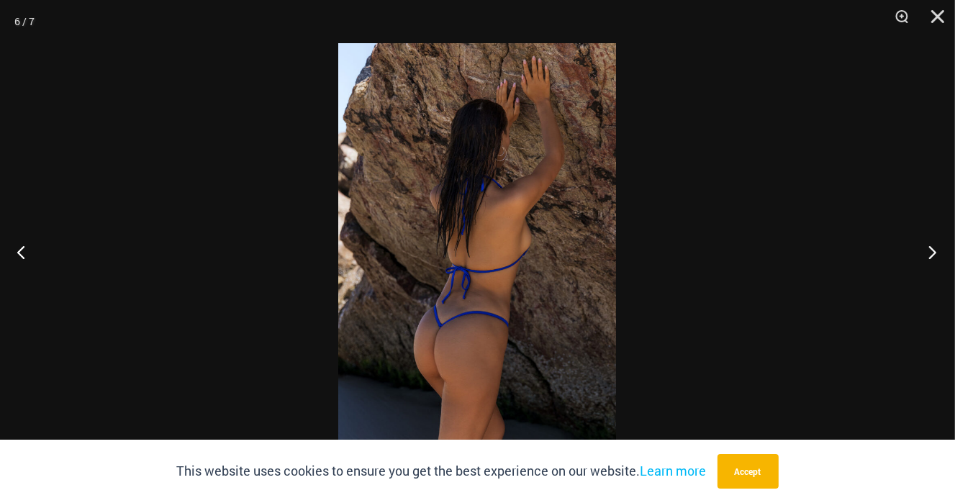
click at [933, 249] on button "Next" at bounding box center [928, 252] width 54 height 72
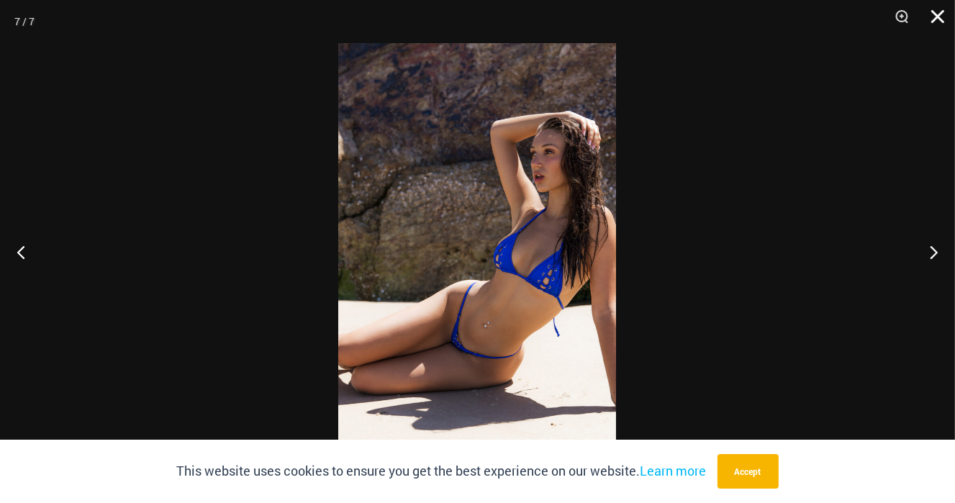
click at [936, 18] on button "Close" at bounding box center [933, 21] width 36 height 43
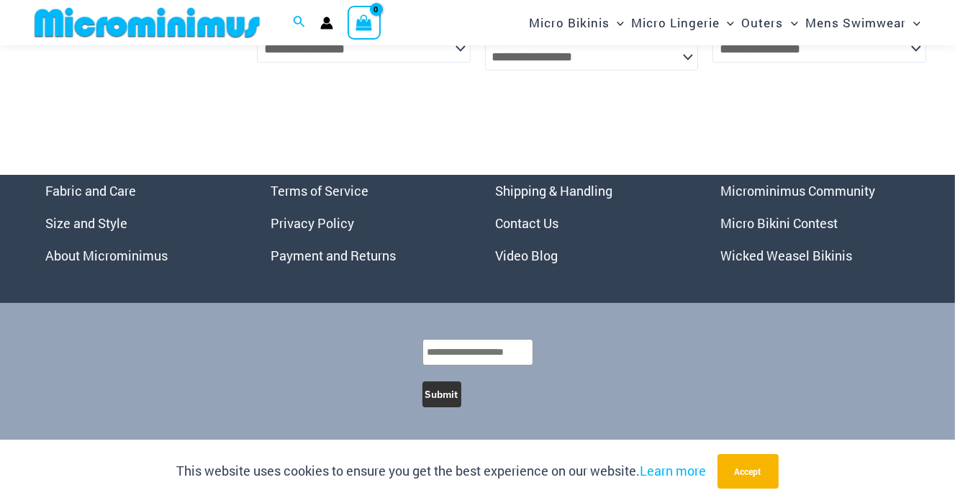
scroll to position [4675, 0]
